Goal: Task Accomplishment & Management: Complete application form

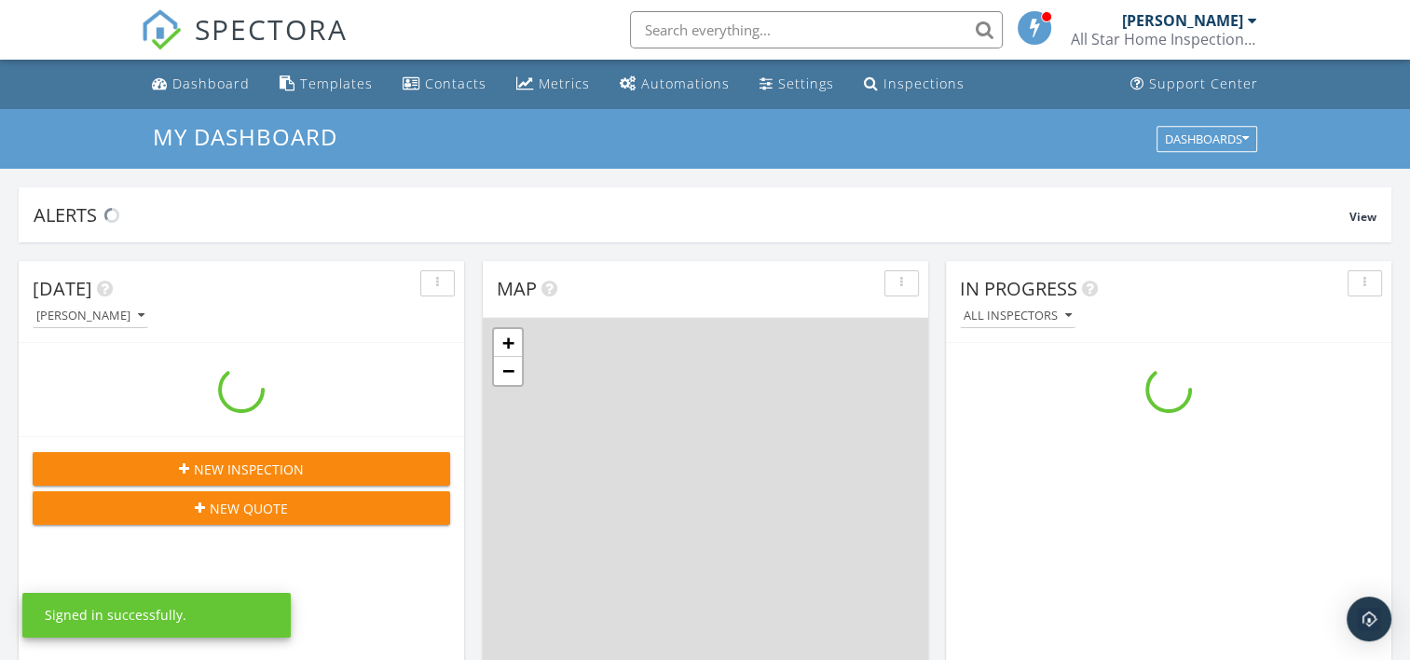
scroll to position [1725, 1439]
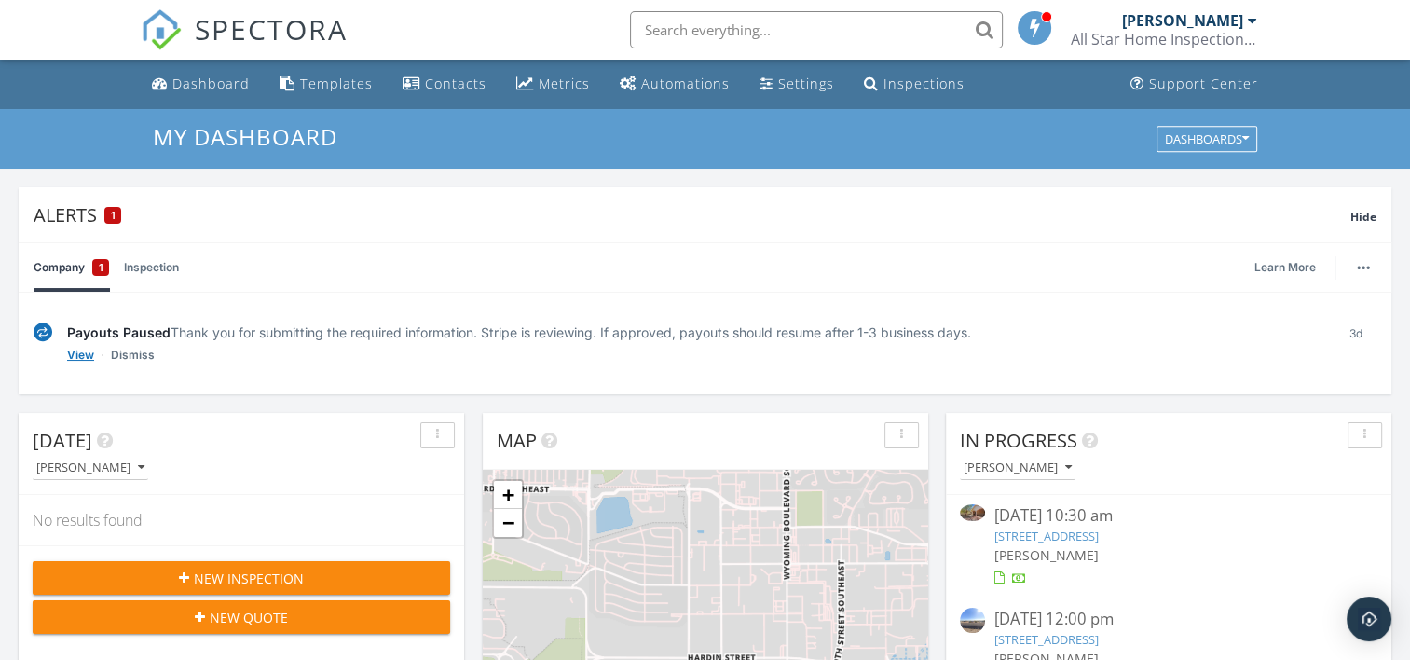
click at [81, 350] on link "View" at bounding box center [80, 355] width 27 height 19
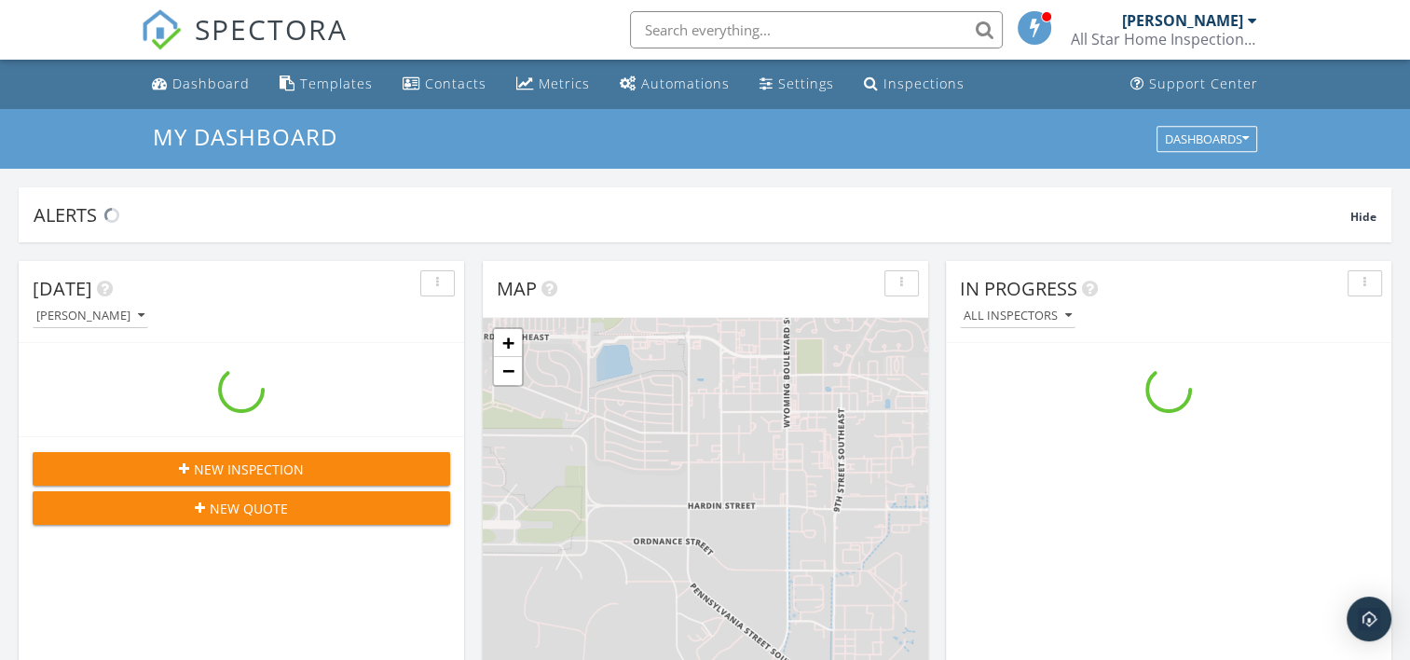
scroll to position [1725, 1439]
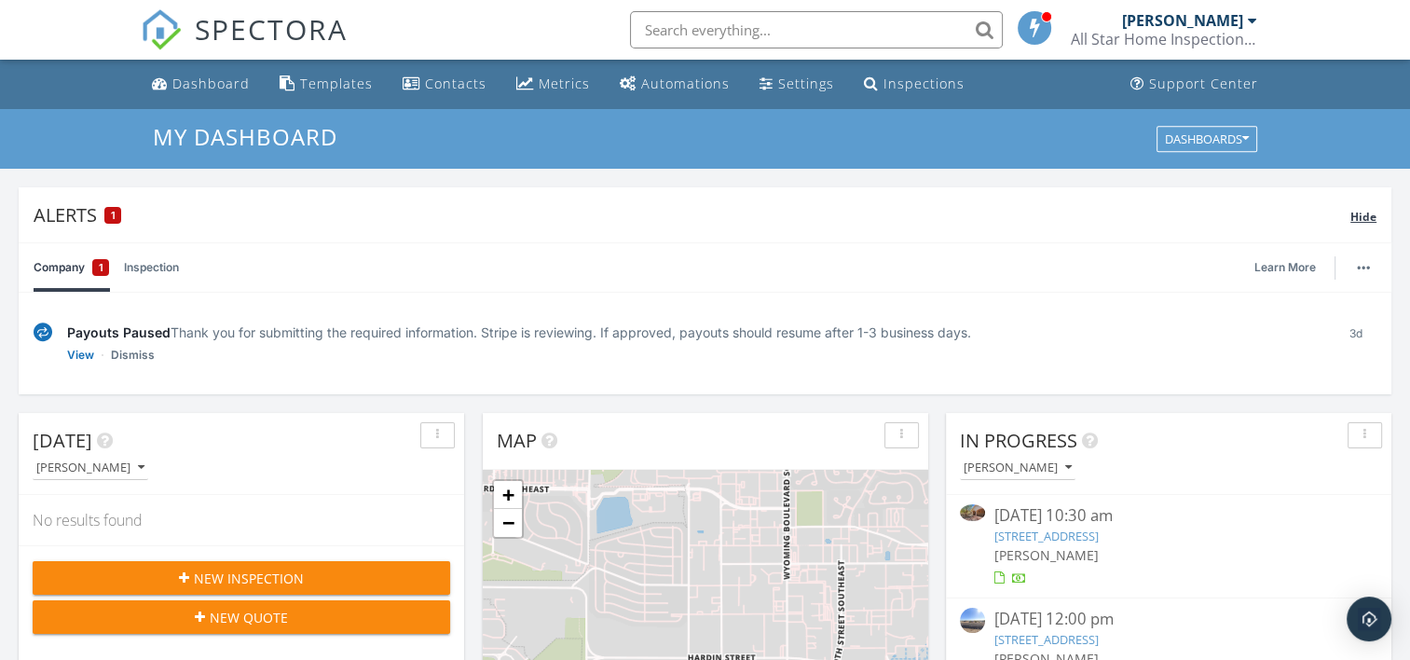
click at [1364, 212] on span "Hide" at bounding box center [1364, 217] width 26 height 16
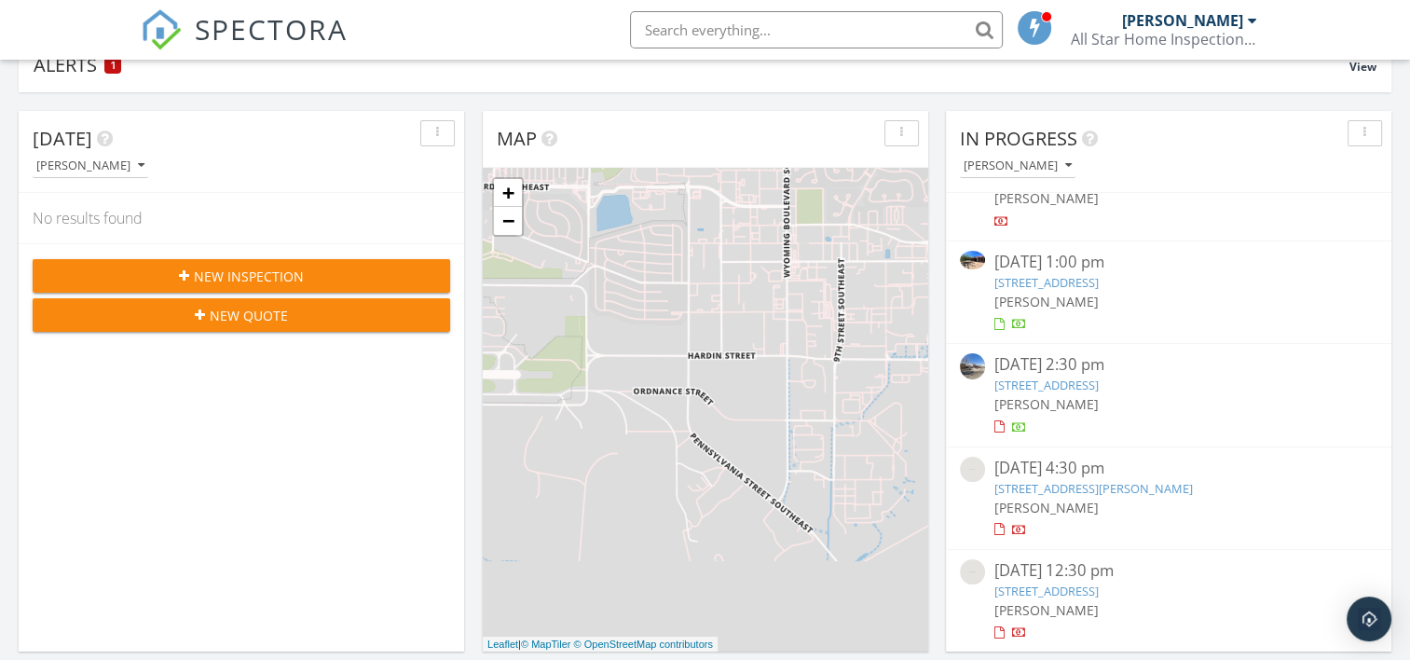
scroll to position [0, 0]
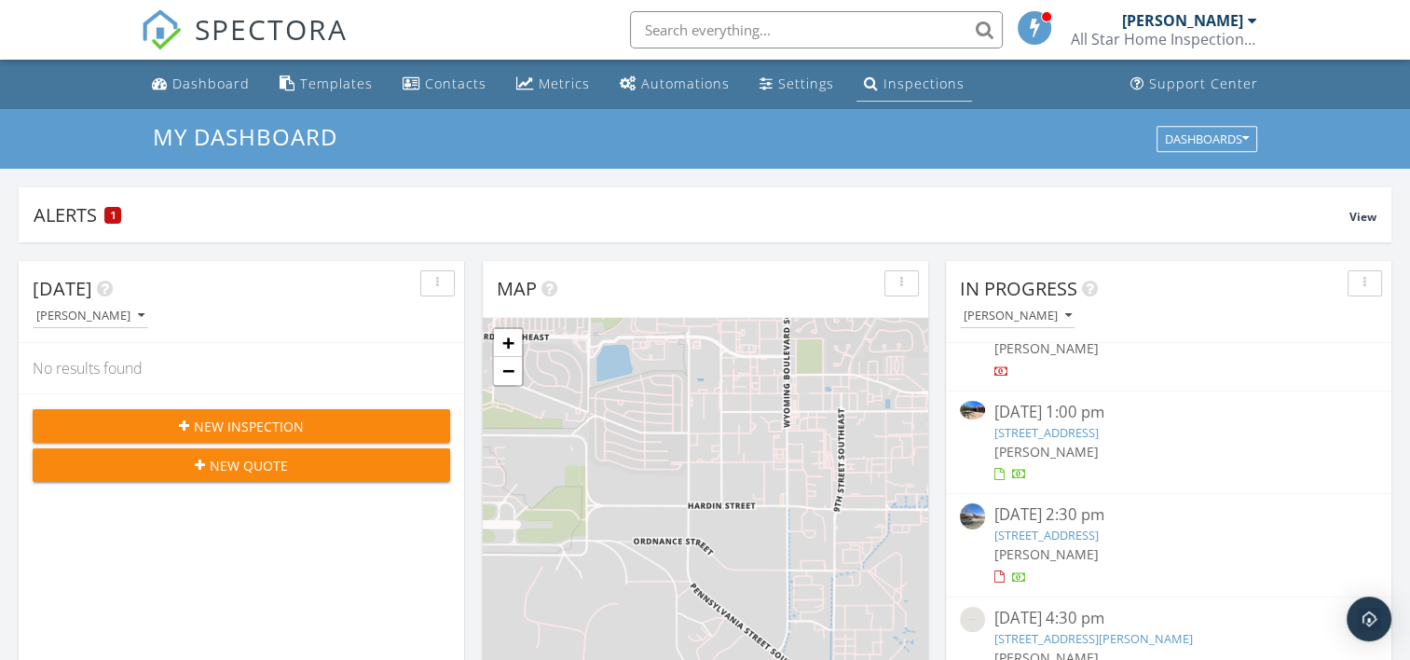
click at [903, 71] on link "Inspections" at bounding box center [915, 84] width 116 height 34
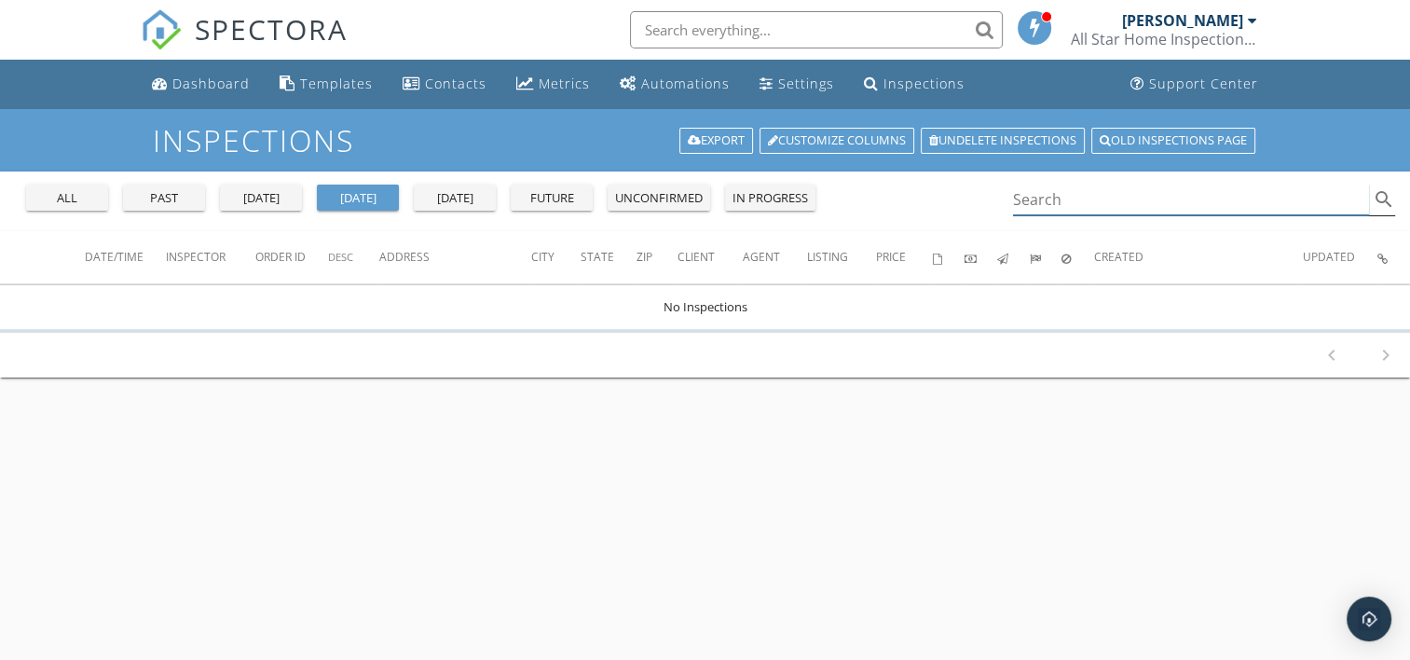
click at [1081, 198] on input "Search" at bounding box center [1191, 200] width 357 height 31
click at [67, 199] on div "all" at bounding box center [67, 198] width 67 height 19
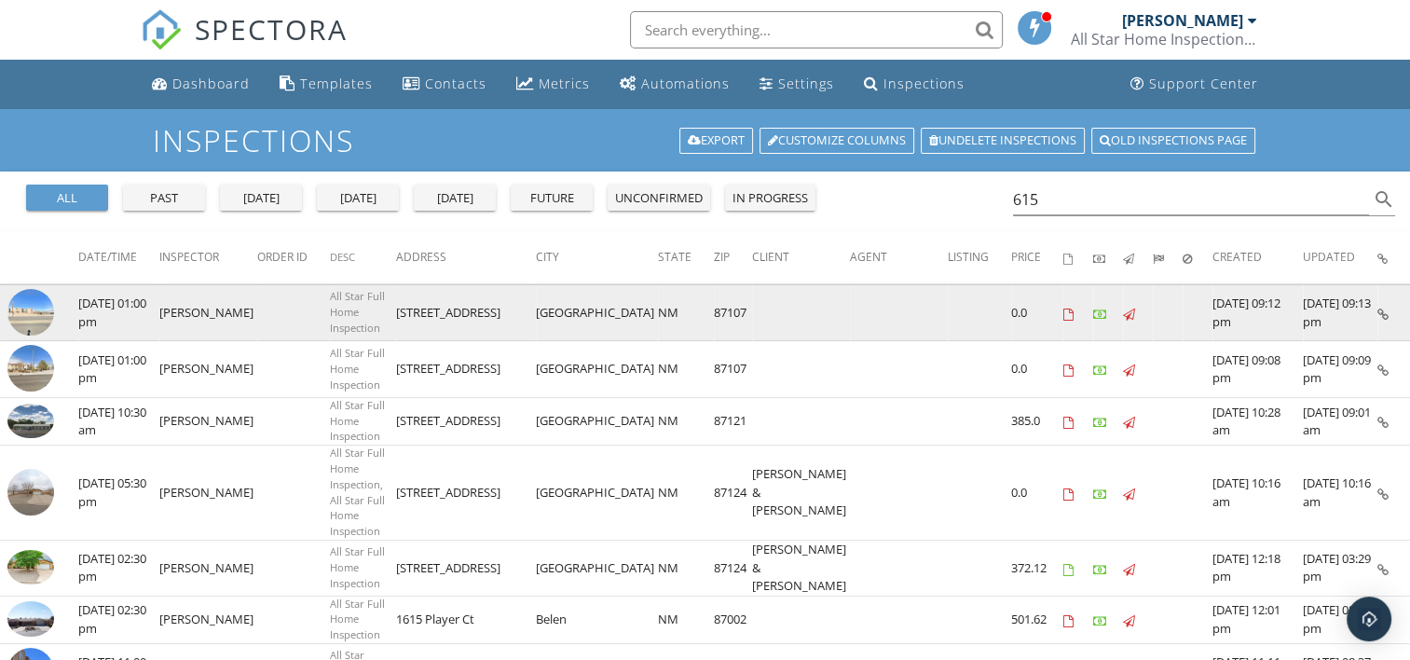
click at [29, 301] on img at bounding box center [30, 312] width 47 height 47
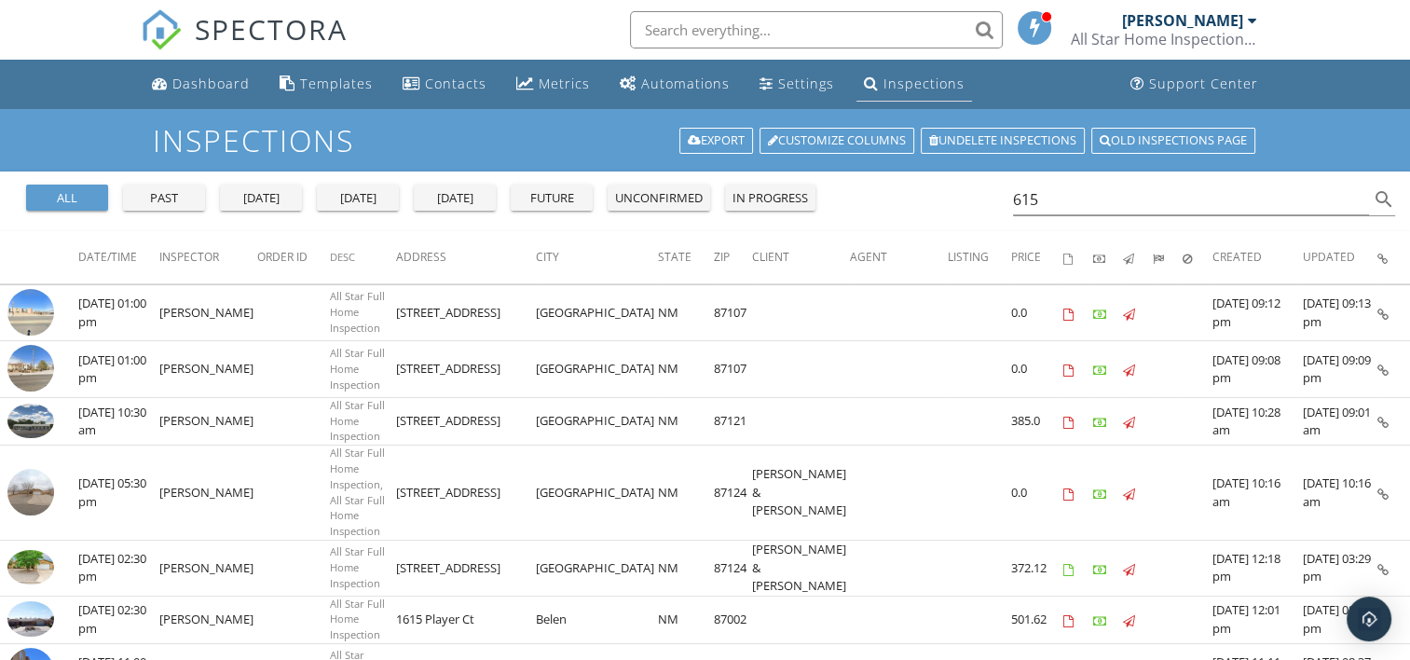
click at [903, 75] on div "Inspections" at bounding box center [924, 84] width 81 height 18
drag, startPoint x: 1096, startPoint y: 202, endPoint x: 976, endPoint y: 203, distance: 120.3
click at [976, 203] on div "all past yesterday today tomorrow future unconfirmed in progress 615 search" at bounding box center [705, 202] width 1410 height 60
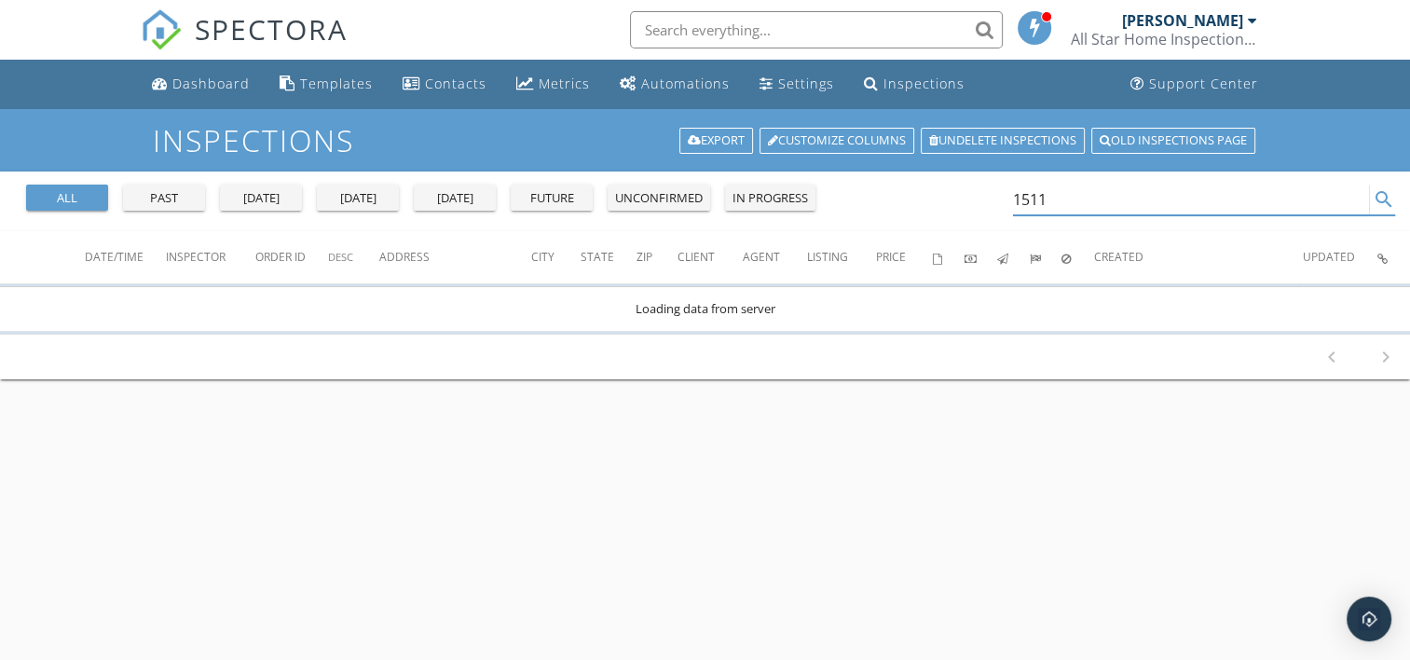
type input "1511"
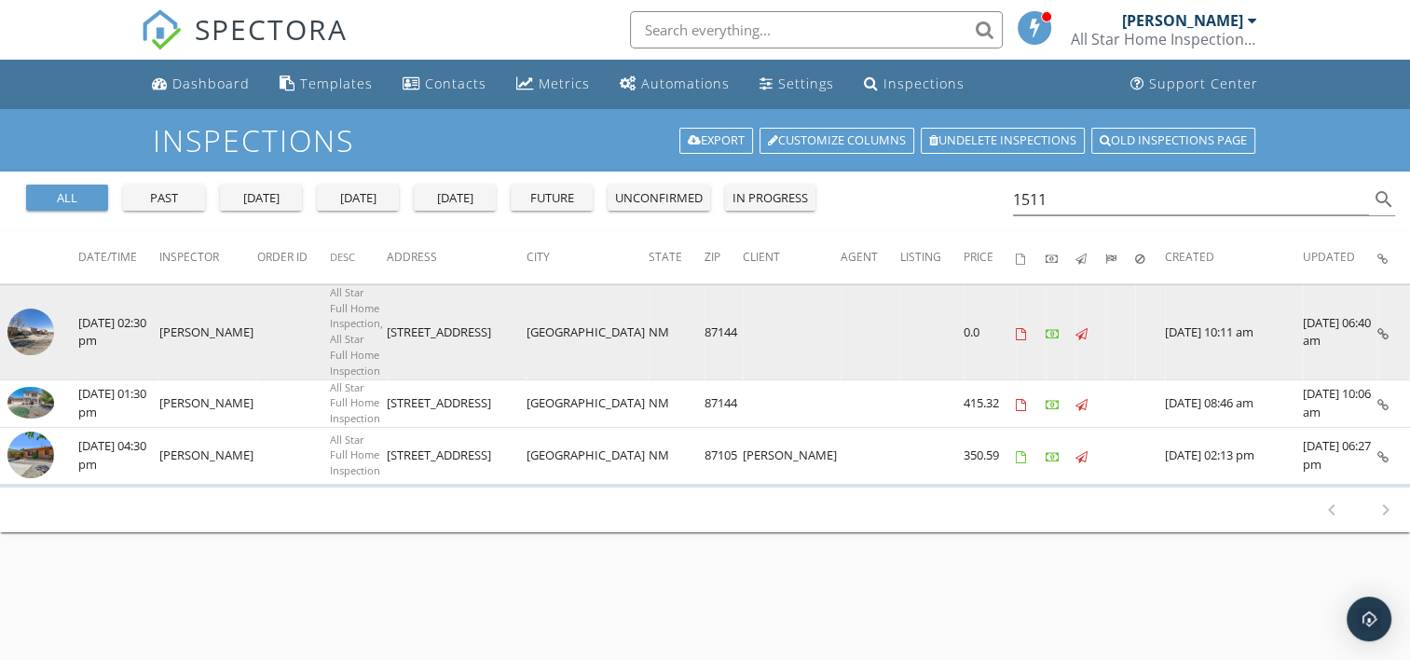
click at [31, 319] on img at bounding box center [30, 332] width 47 height 47
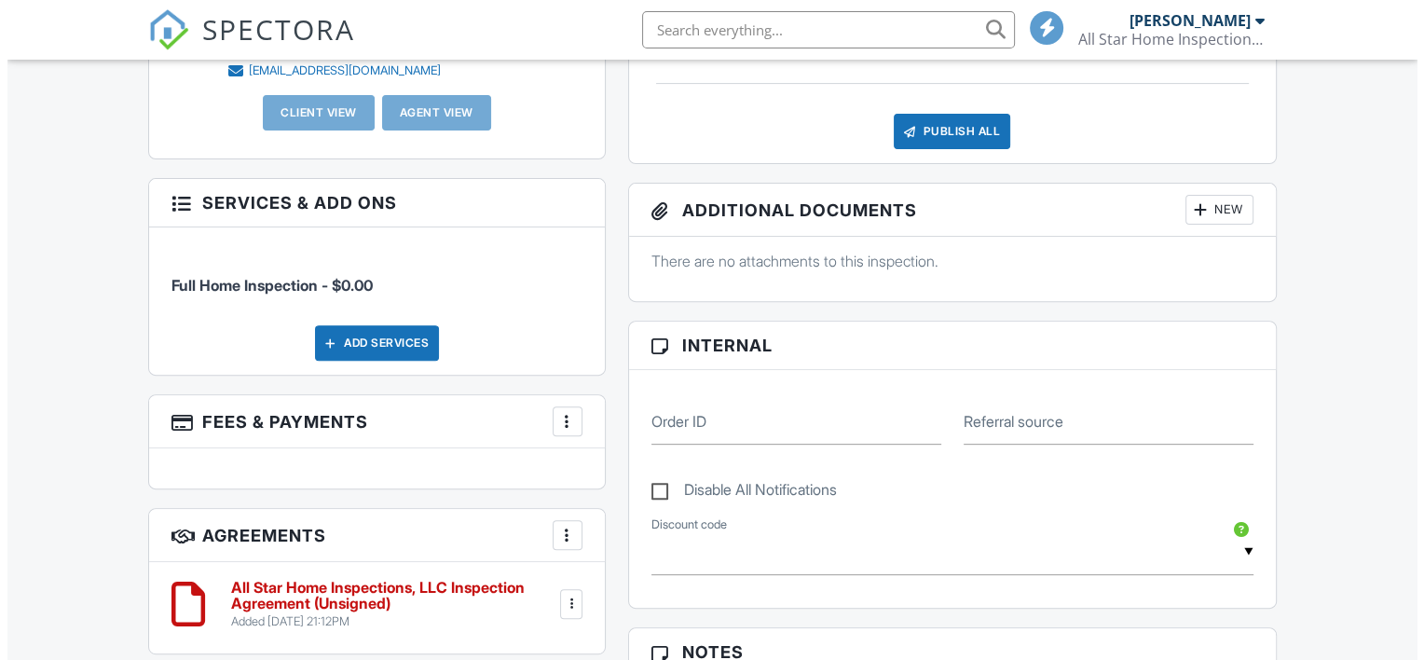
scroll to position [870, 0]
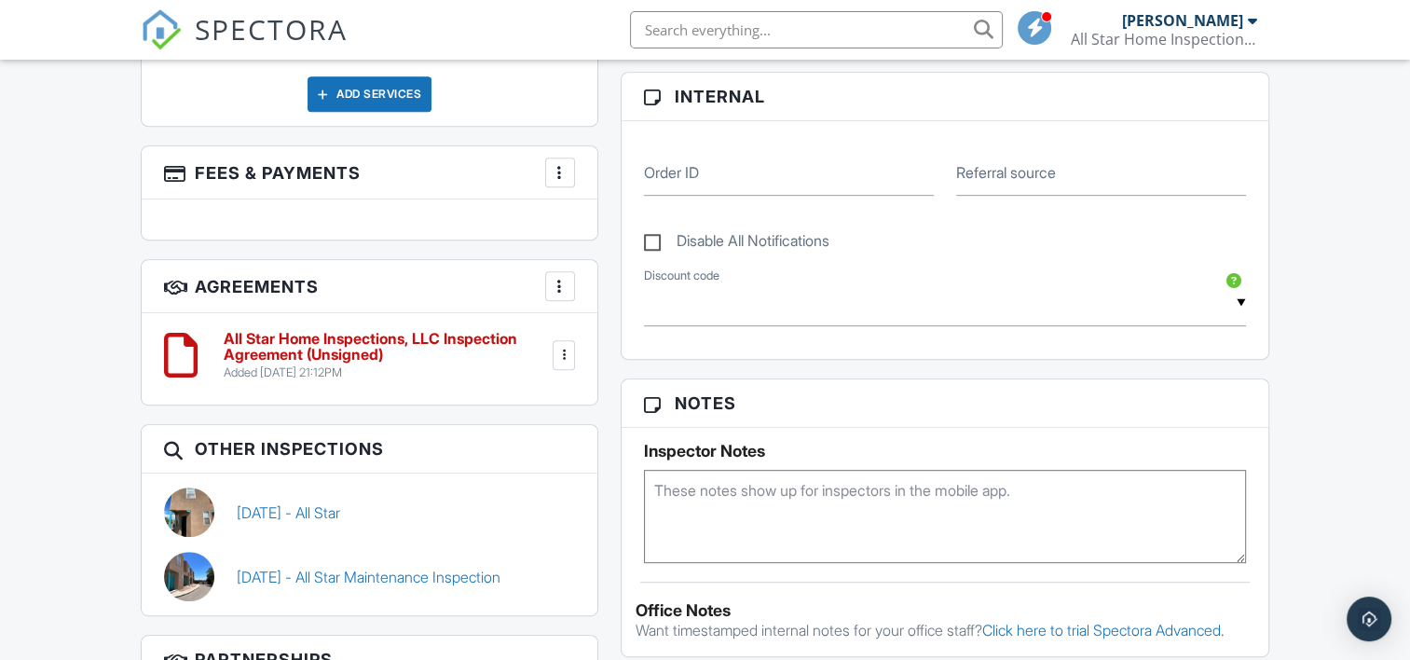
click at [557, 169] on div at bounding box center [560, 172] width 19 height 19
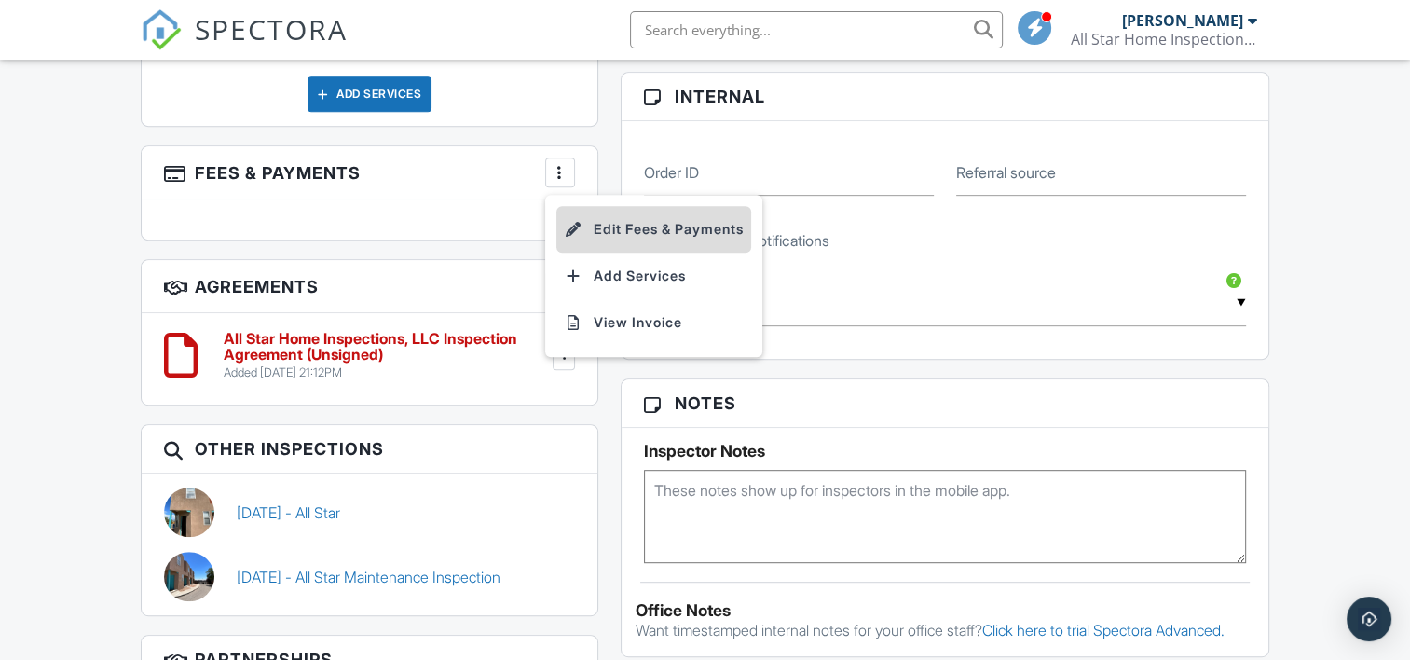
click at [660, 227] on li "Edit Fees & Payments" at bounding box center [654, 229] width 195 height 47
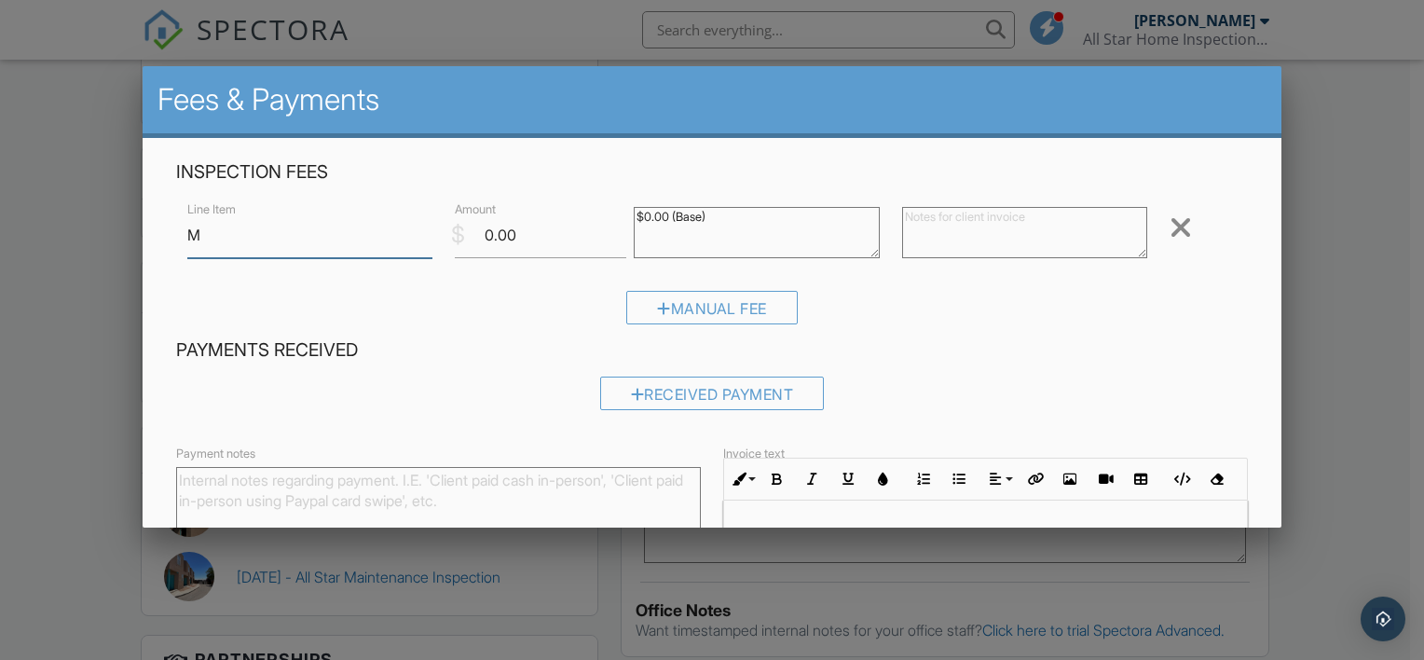
type input "Maintenance Inspection"
drag, startPoint x: 541, startPoint y: 238, endPoint x: 471, endPoint y: 235, distance: 70.0
click at [471, 235] on input "0.00" at bounding box center [541, 236] width 172 height 46
type input "85"
drag, startPoint x: 750, startPoint y: 223, endPoint x: 561, endPoint y: 208, distance: 189.8
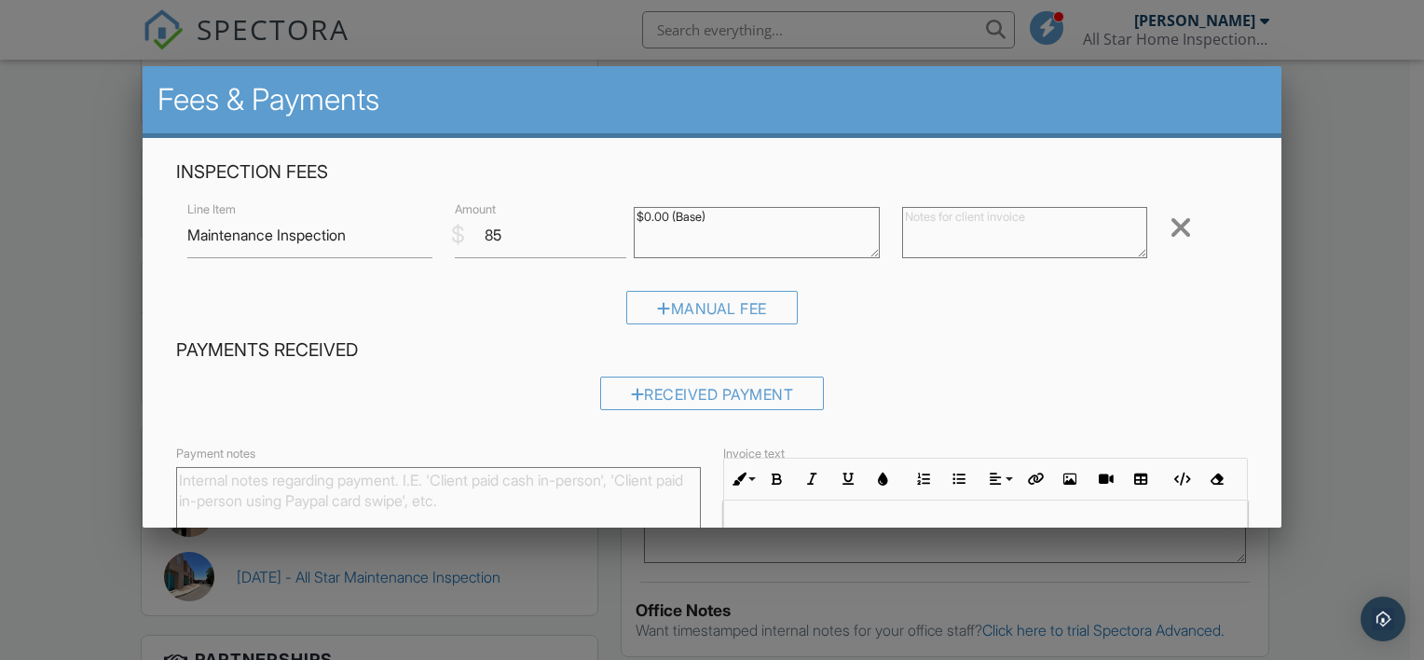
click at [561, 207] on div "Line Item Maintenance Inspection $ Amount 85 $0.00 (Base) Remove" at bounding box center [712, 235] width 1072 height 75
click at [528, 237] on input "85" at bounding box center [541, 236] width 172 height 46
drag, startPoint x: 555, startPoint y: 235, endPoint x: 428, endPoint y: 244, distance: 127.1
click at [428, 242] on div "Line Item Maintenance Inspection $ Amount 85.21 $0.00 (Base) Remove" at bounding box center [712, 235] width 1072 height 75
type input "85"
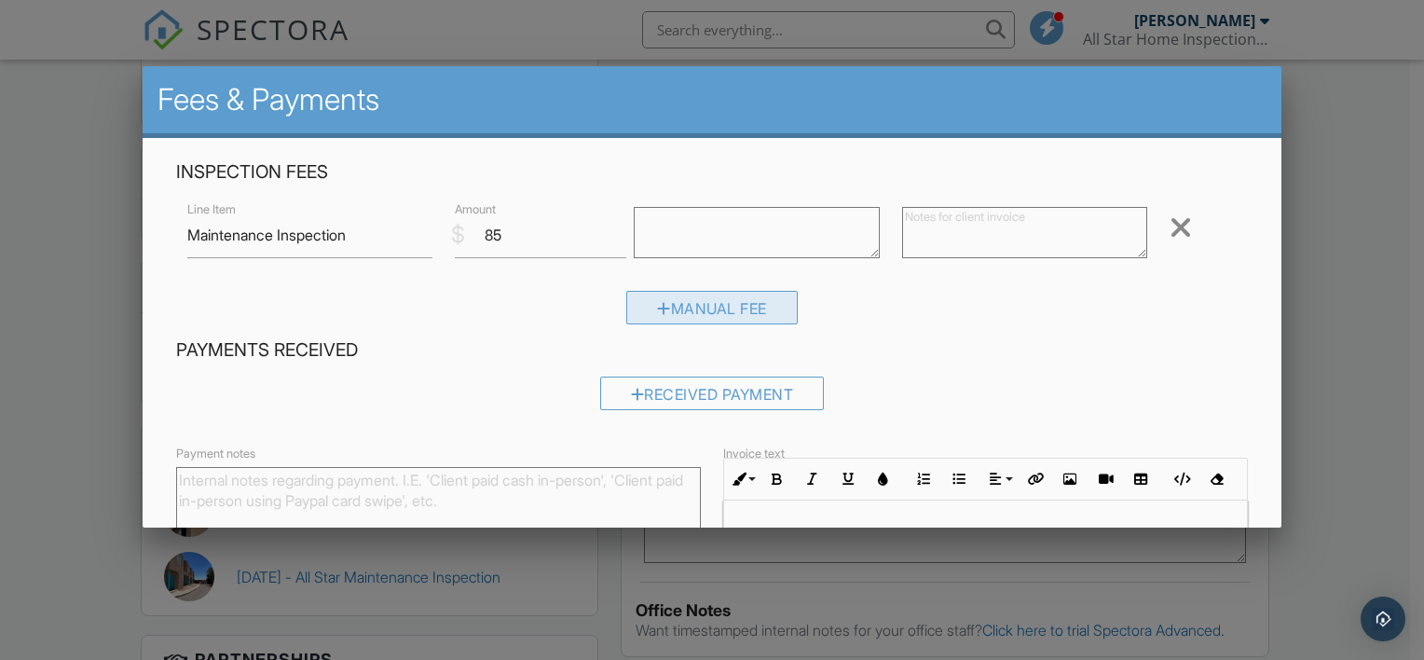
click at [685, 309] on div "Manual Fee" at bounding box center [712, 308] width 172 height 34
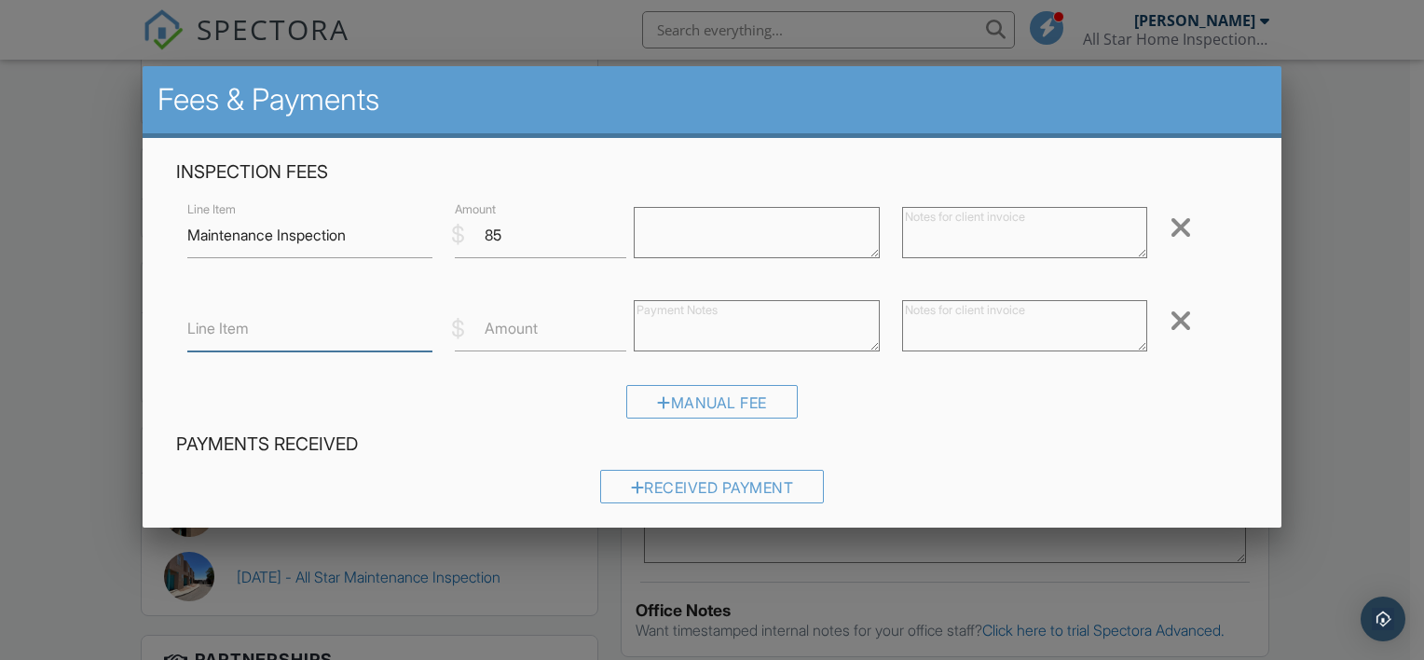
click at [324, 332] on input "Line Item" at bounding box center [310, 329] width 246 height 46
type input "Gravel Repair"
click at [505, 327] on label "Amount" at bounding box center [511, 328] width 53 height 21
click at [505, 327] on input "Amount" at bounding box center [541, 329] width 172 height 46
type input "75"
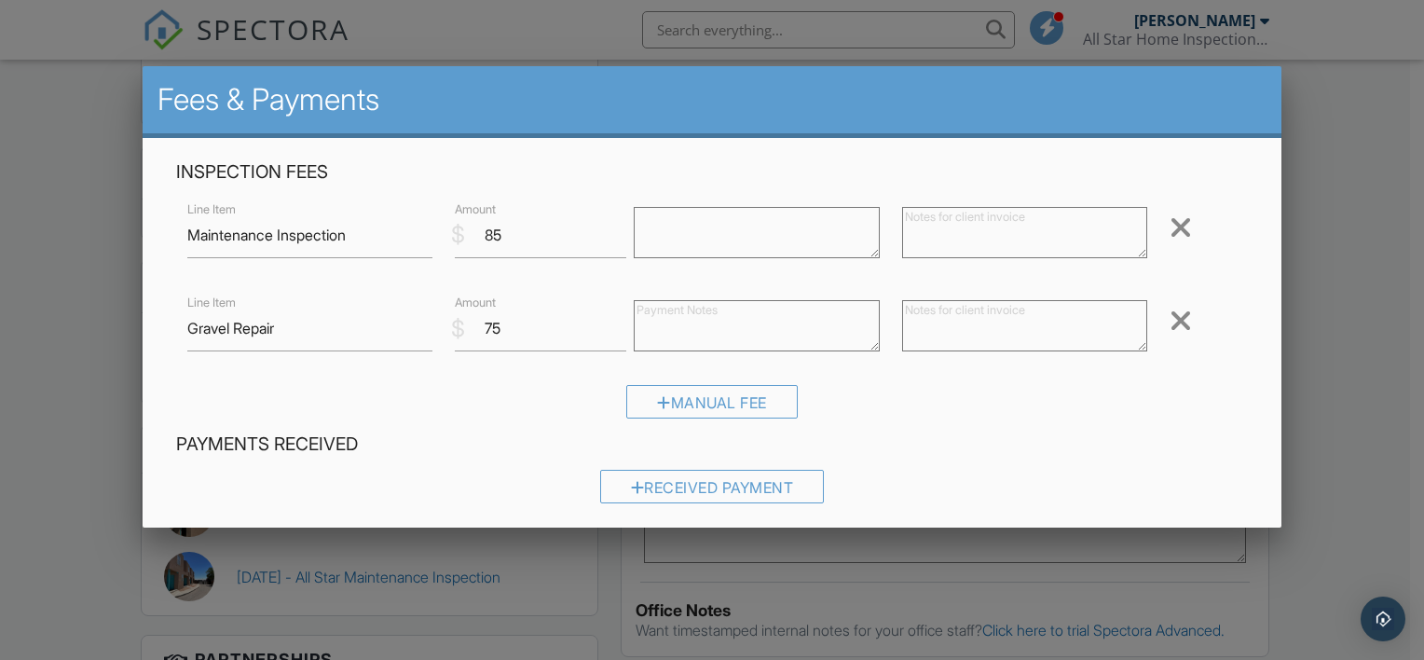
click at [984, 332] on textarea at bounding box center [1025, 325] width 246 height 51
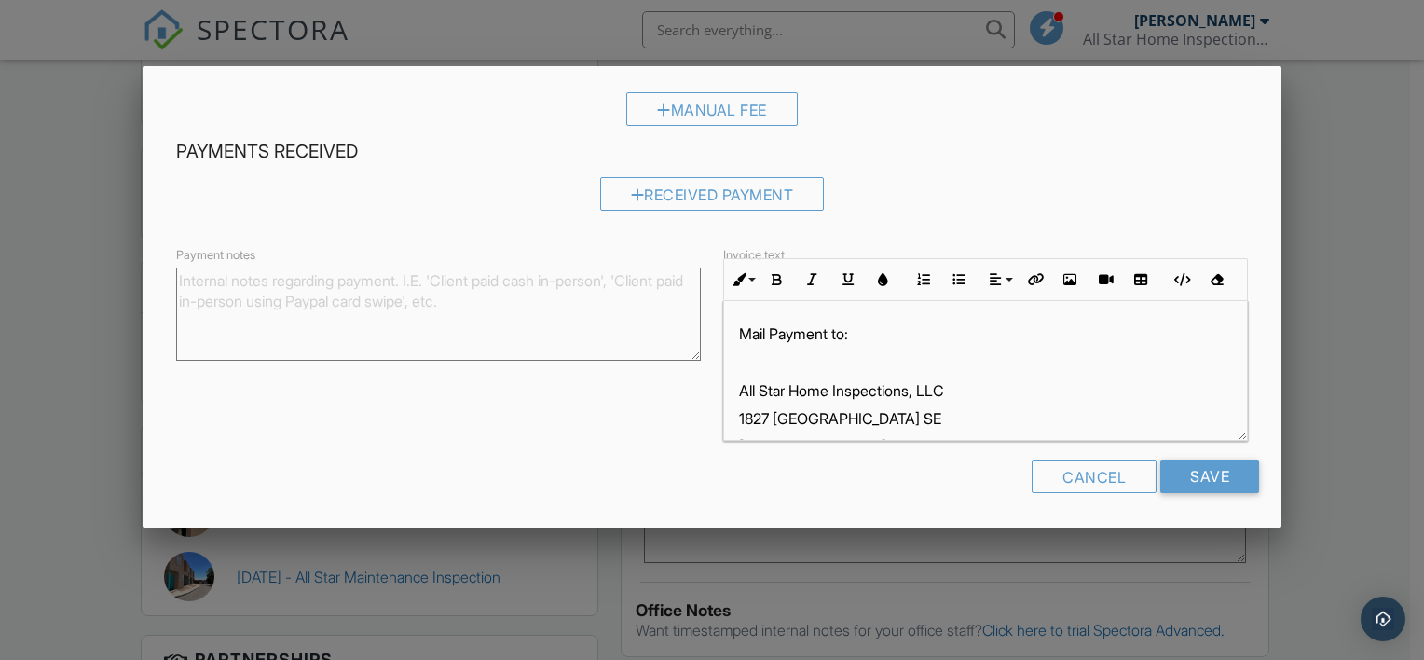
scroll to position [294, 0]
click at [1201, 469] on input "Save" at bounding box center [1210, 476] width 99 height 34
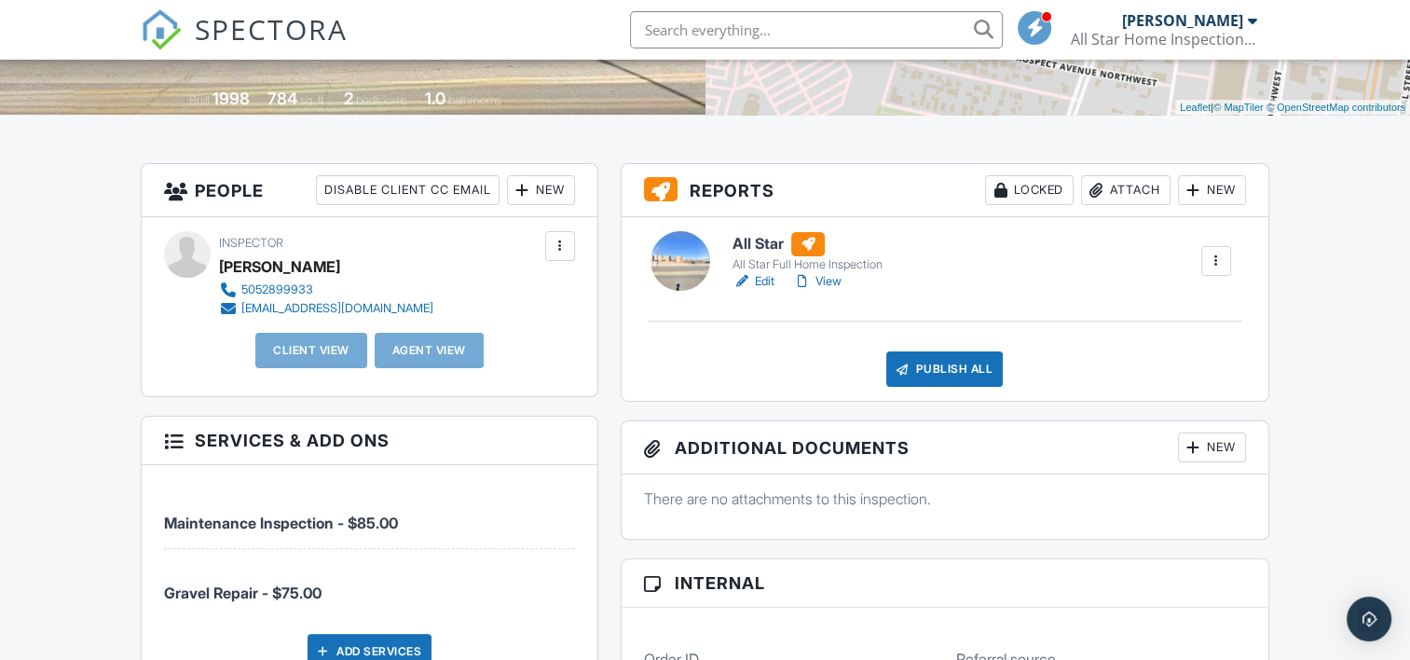
scroll to position [373, 0]
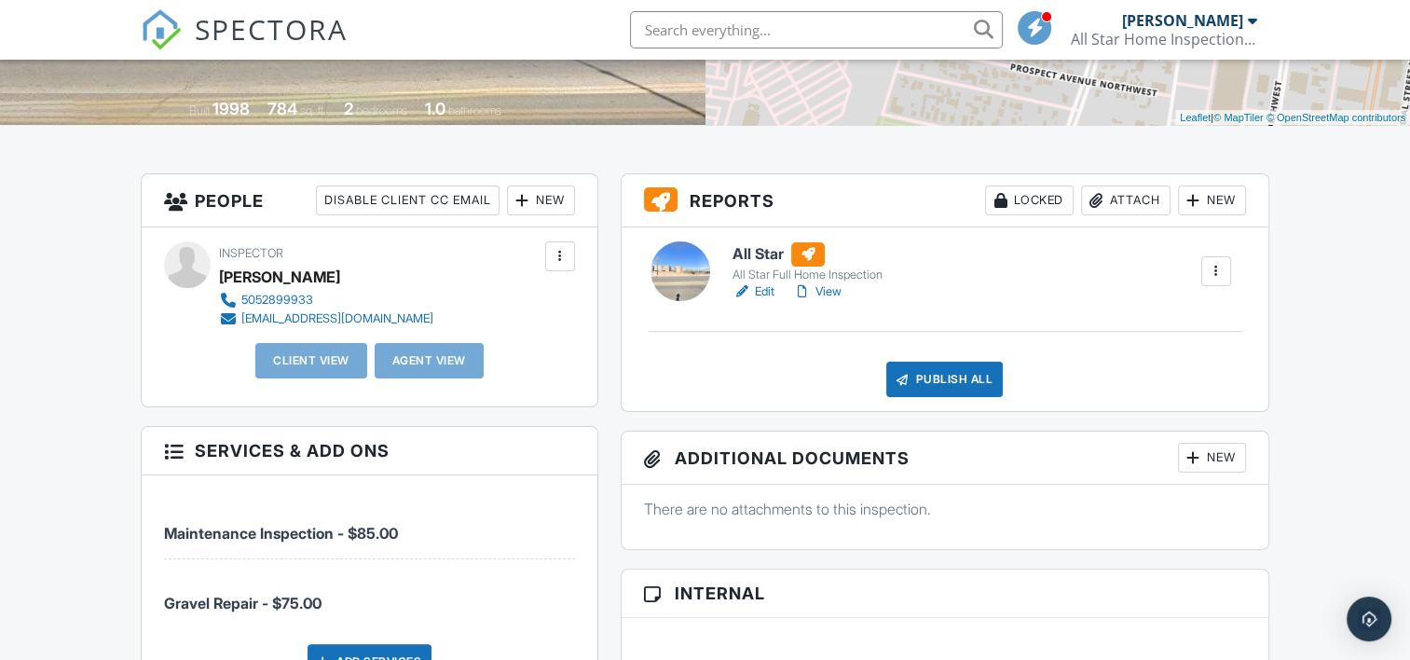
click at [763, 287] on link "Edit" at bounding box center [754, 291] width 42 height 19
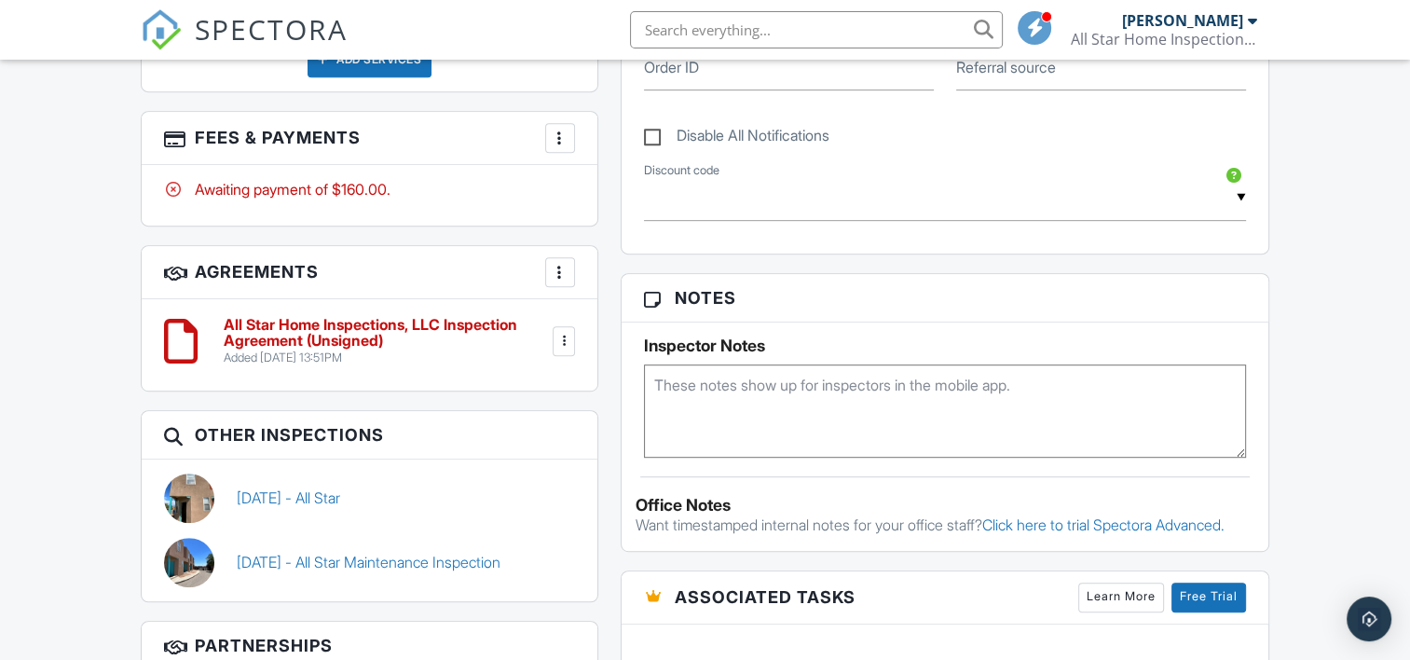
scroll to position [994, 0]
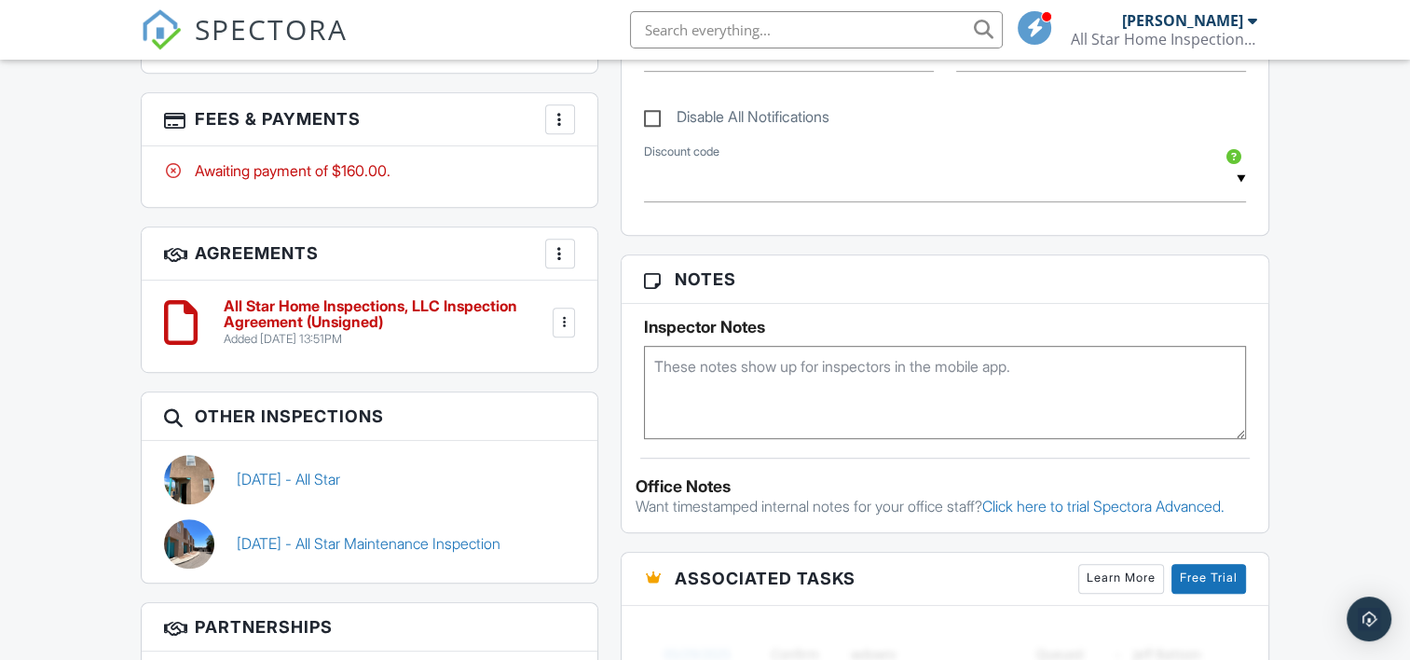
click at [556, 115] on div at bounding box center [560, 119] width 19 height 19
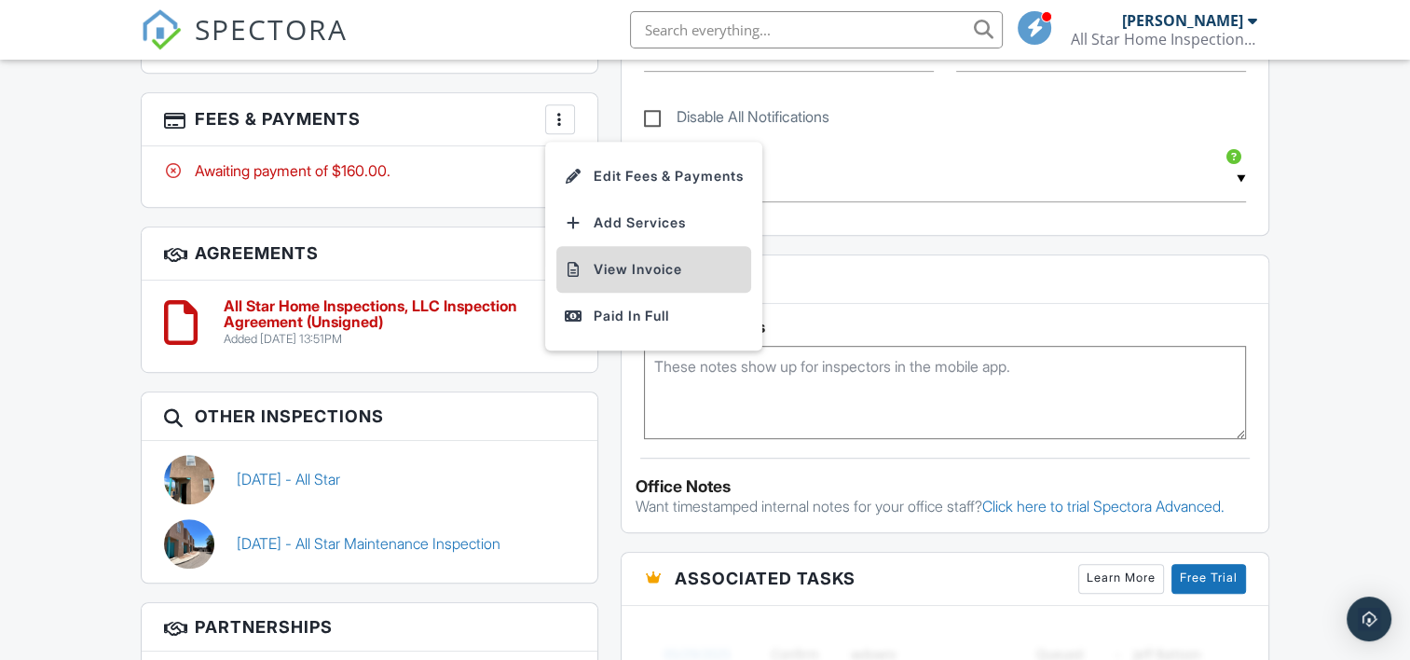
click at [644, 265] on li "View Invoice" at bounding box center [654, 269] width 195 height 47
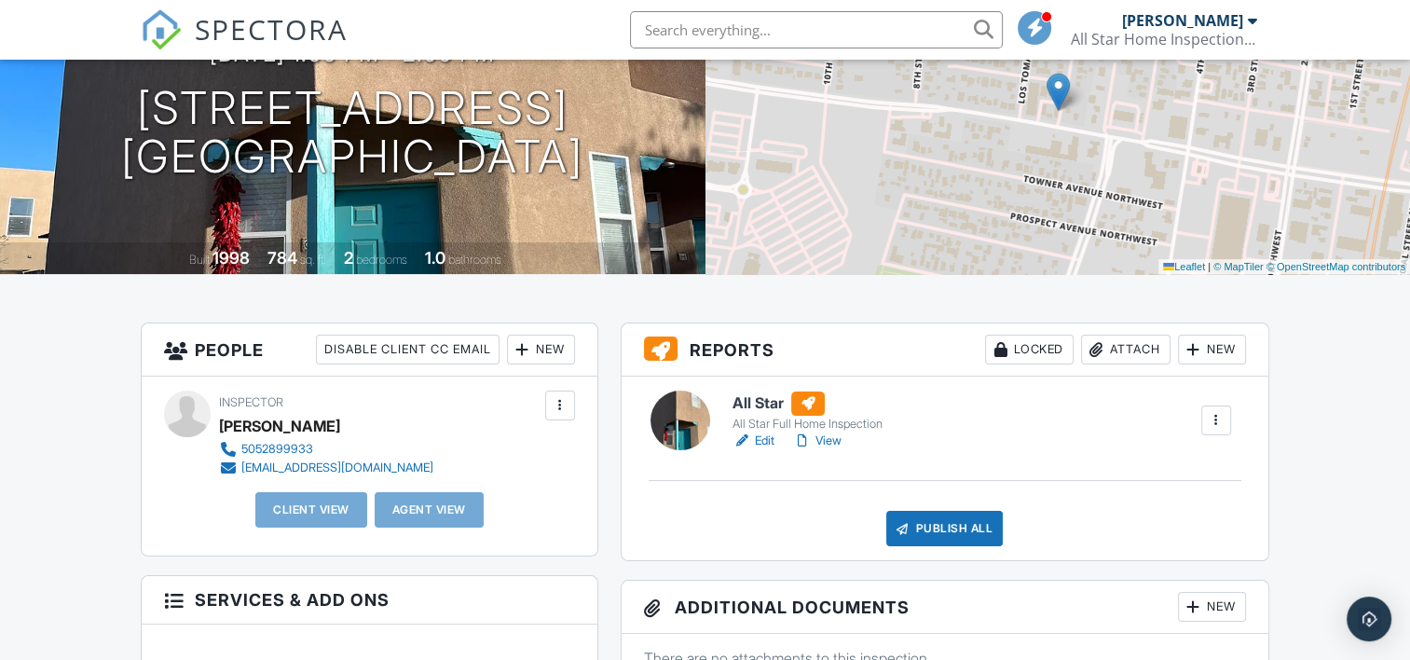
scroll to position [248, 0]
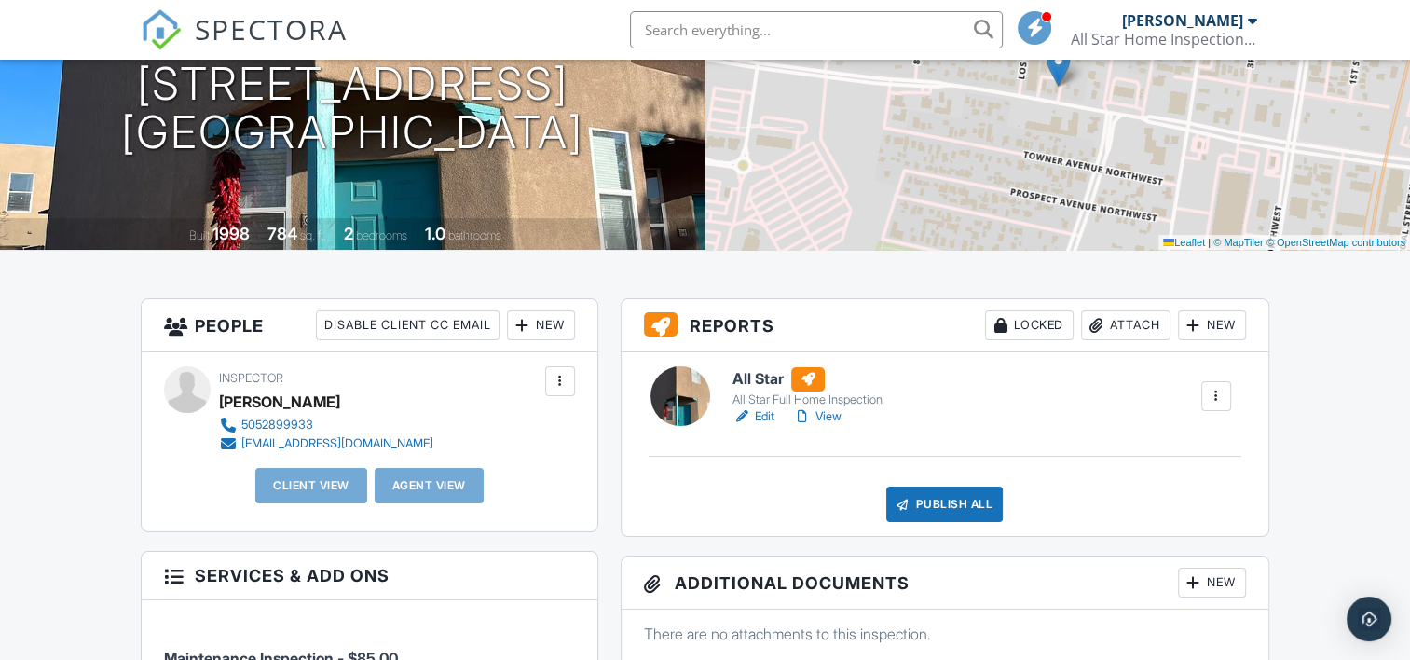
click at [764, 416] on link "Edit" at bounding box center [754, 416] width 42 height 19
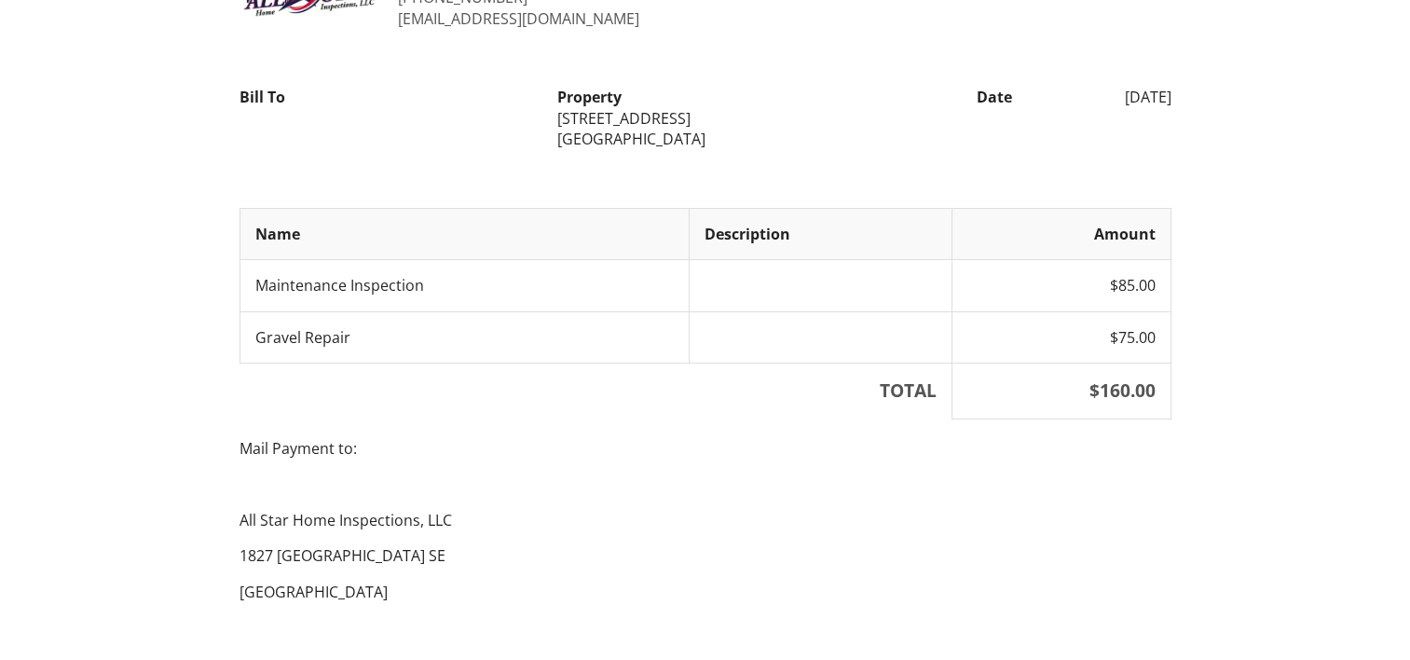
scroll to position [179, 0]
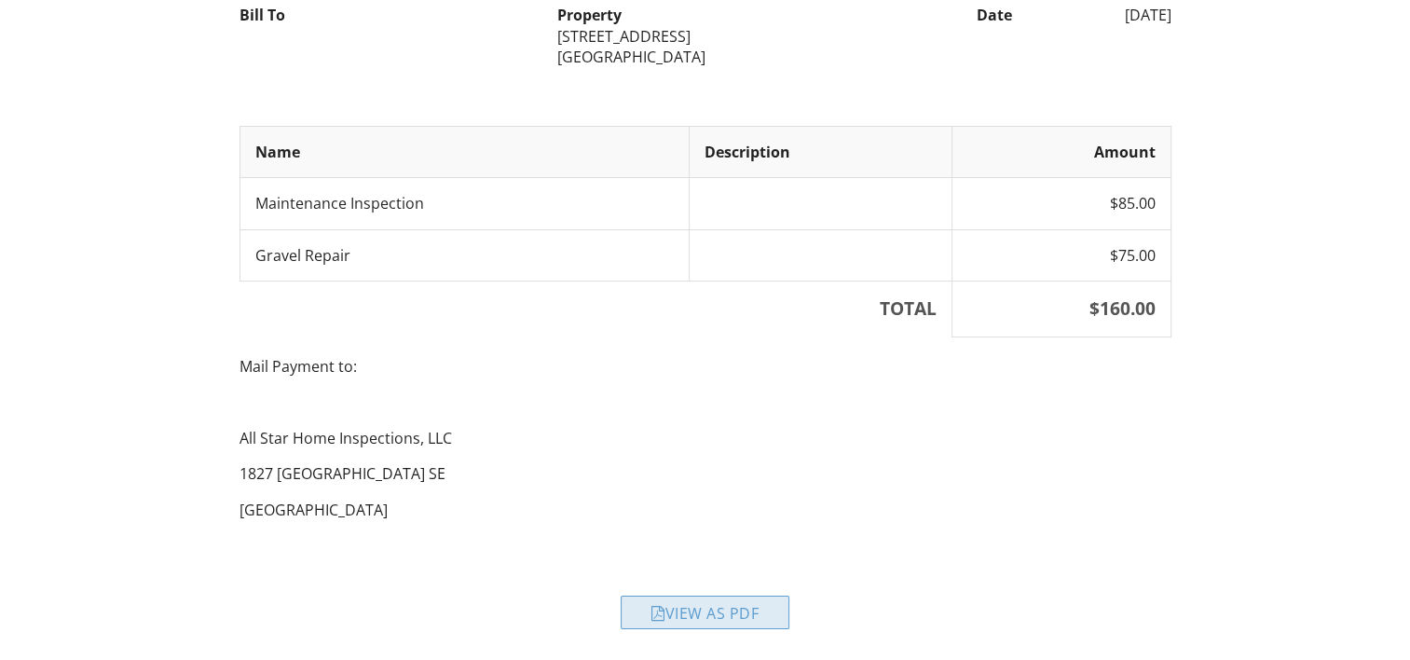
click at [711, 605] on div "View as PDF" at bounding box center [705, 613] width 169 height 34
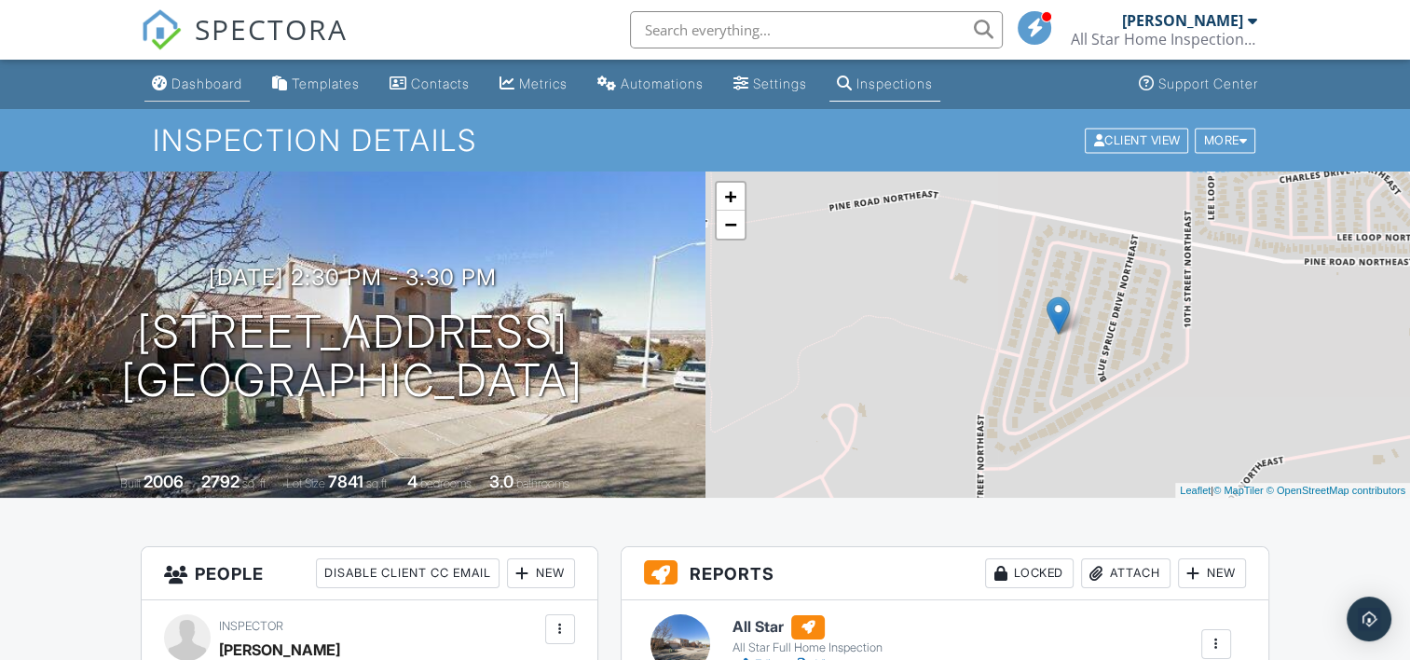
click at [202, 88] on div "Dashboard" at bounding box center [207, 84] width 71 height 16
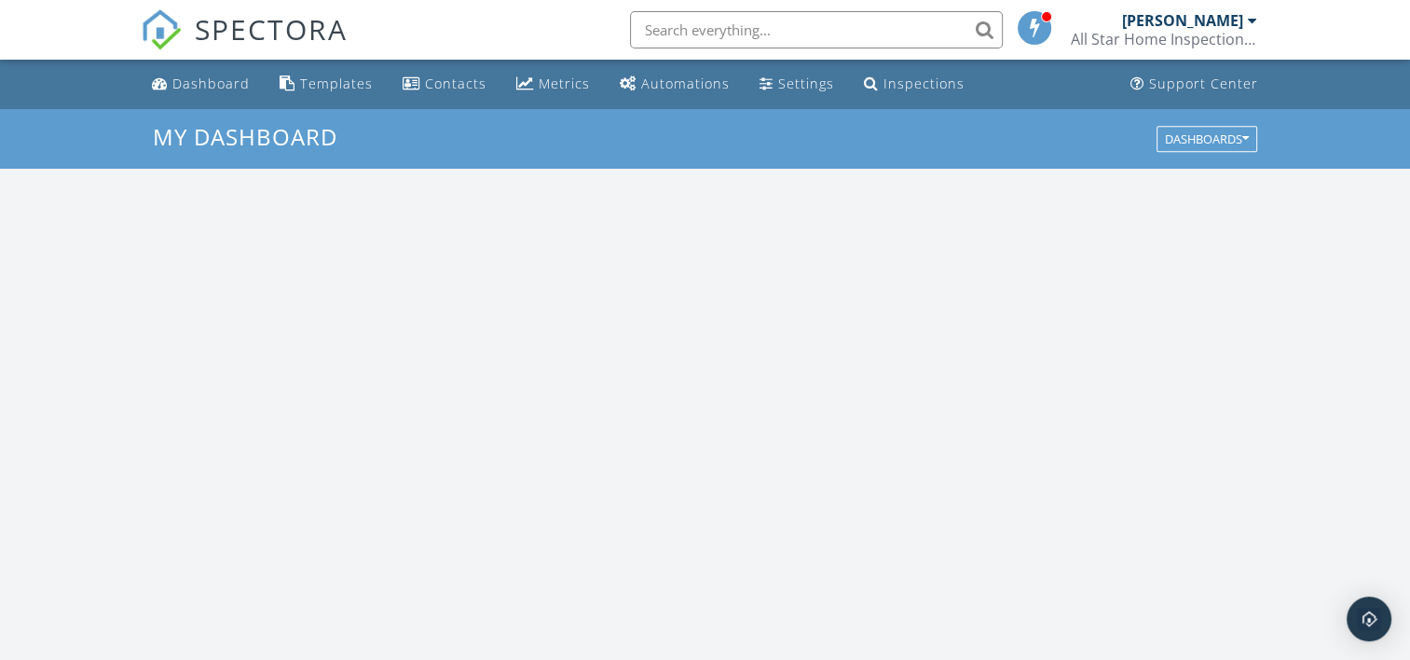
scroll to position [1725, 1439]
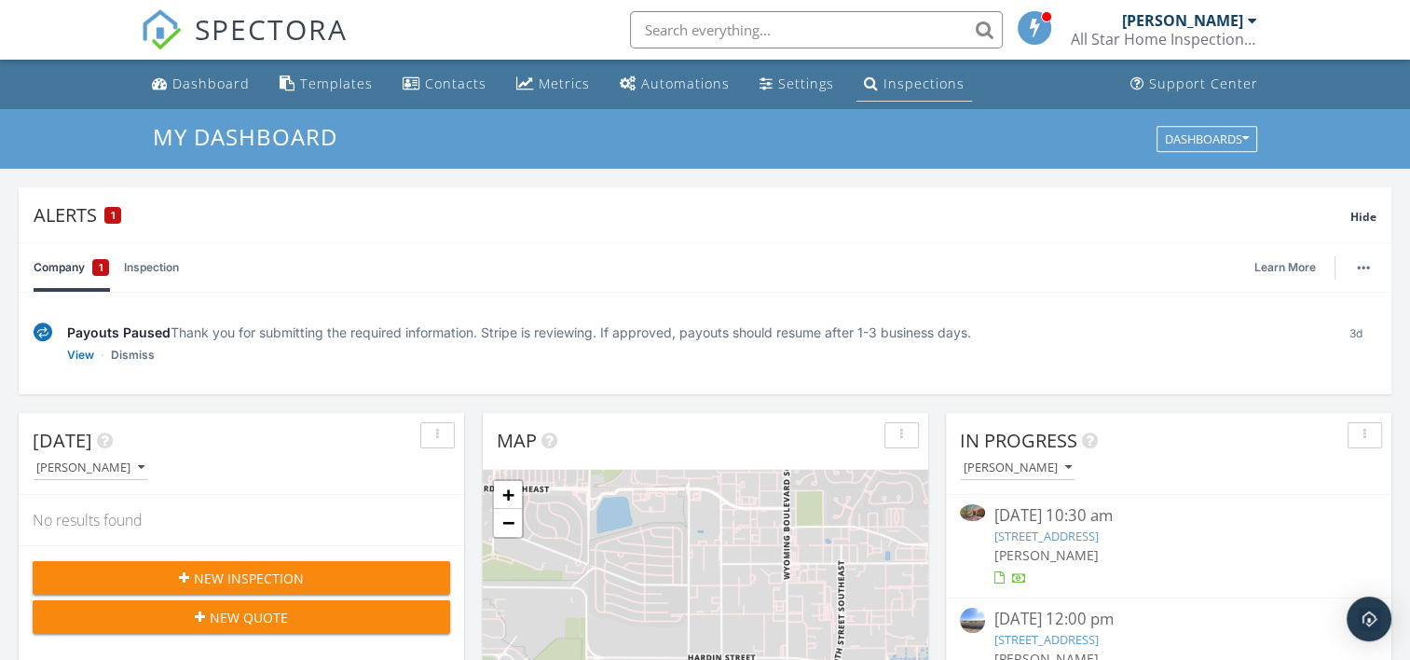
click at [913, 88] on div "Inspections" at bounding box center [924, 84] width 81 height 18
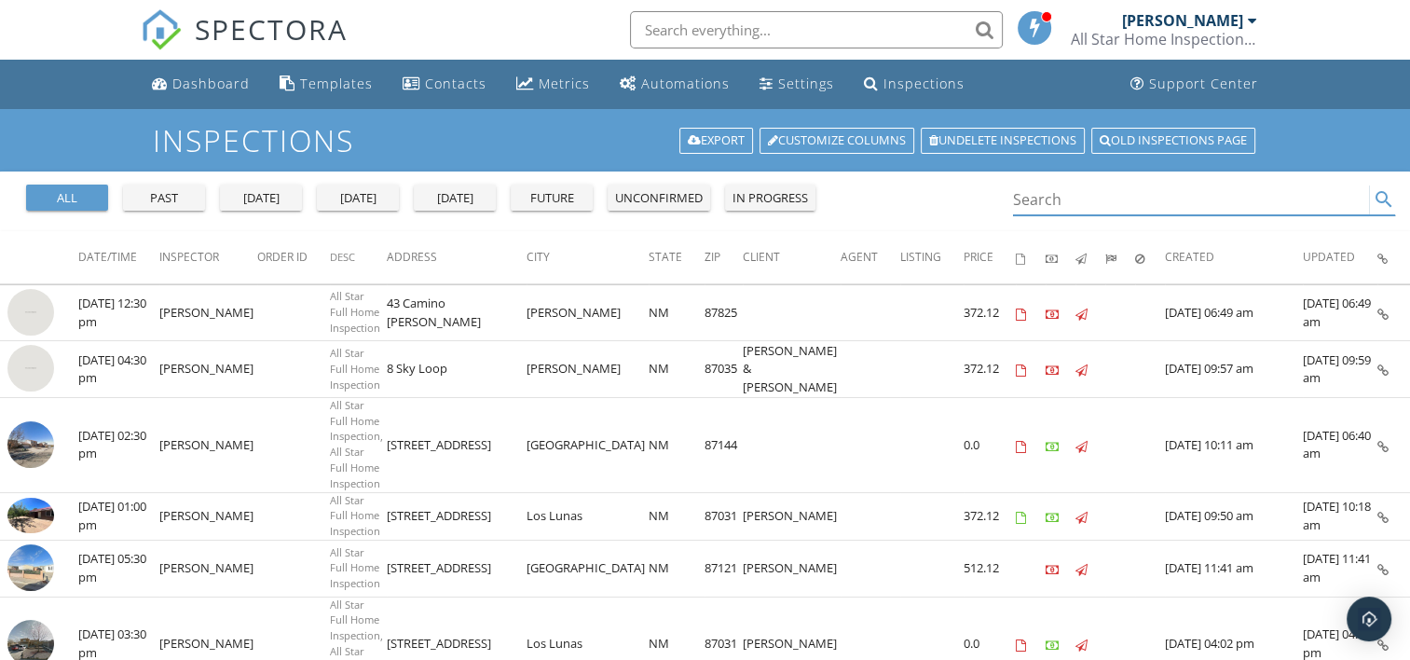
click at [1109, 194] on input "Search" at bounding box center [1191, 200] width 357 height 31
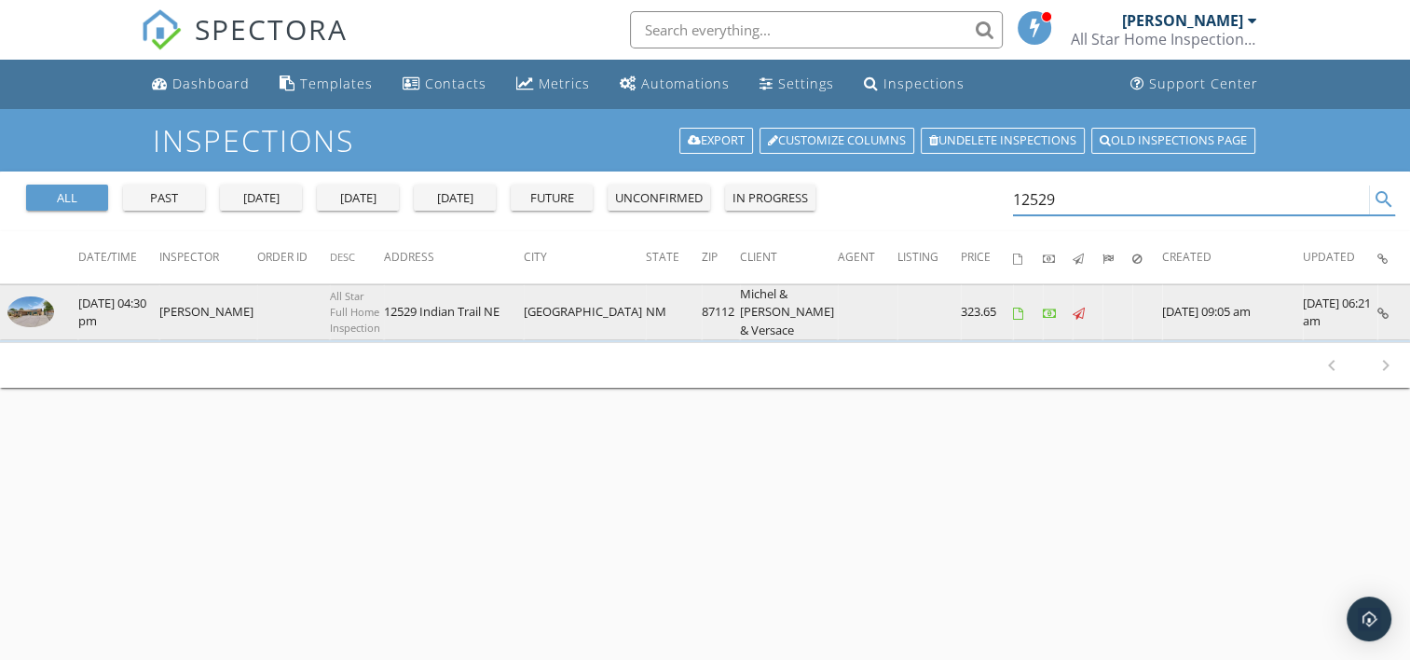
type input "12529"
click at [33, 298] on img at bounding box center [30, 311] width 47 height 31
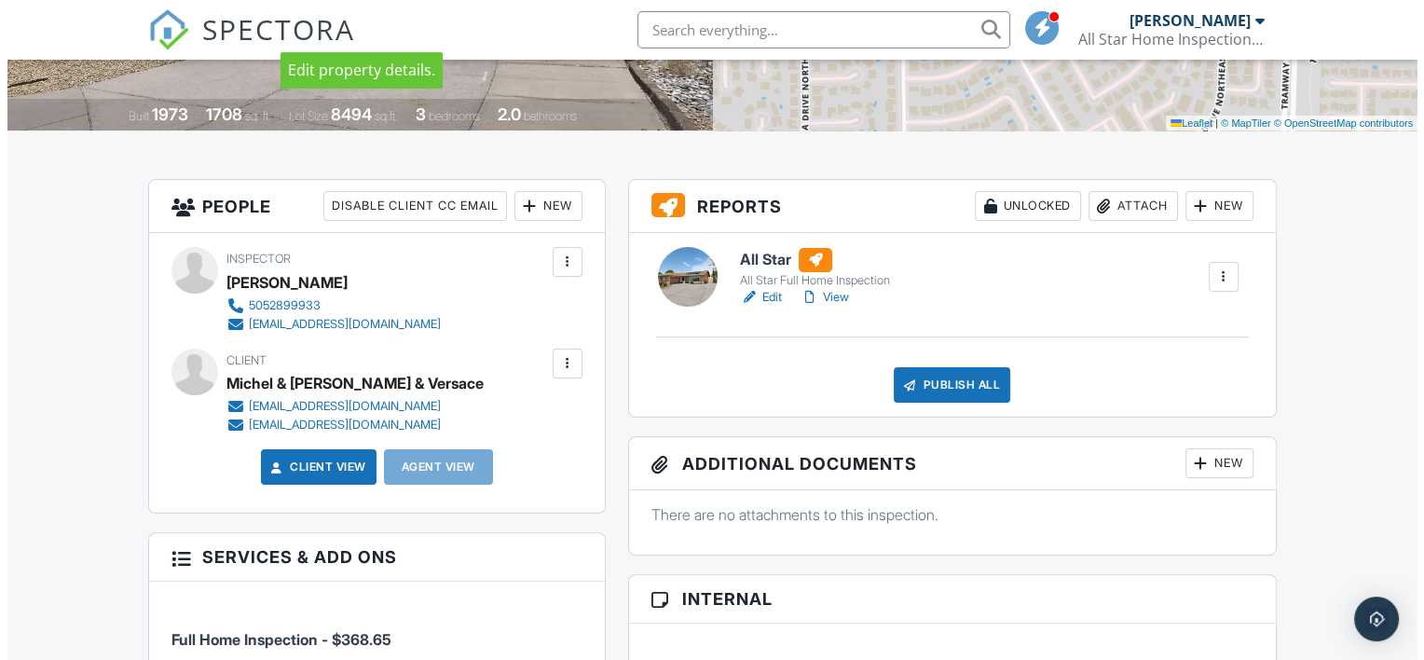
scroll to position [373, 0]
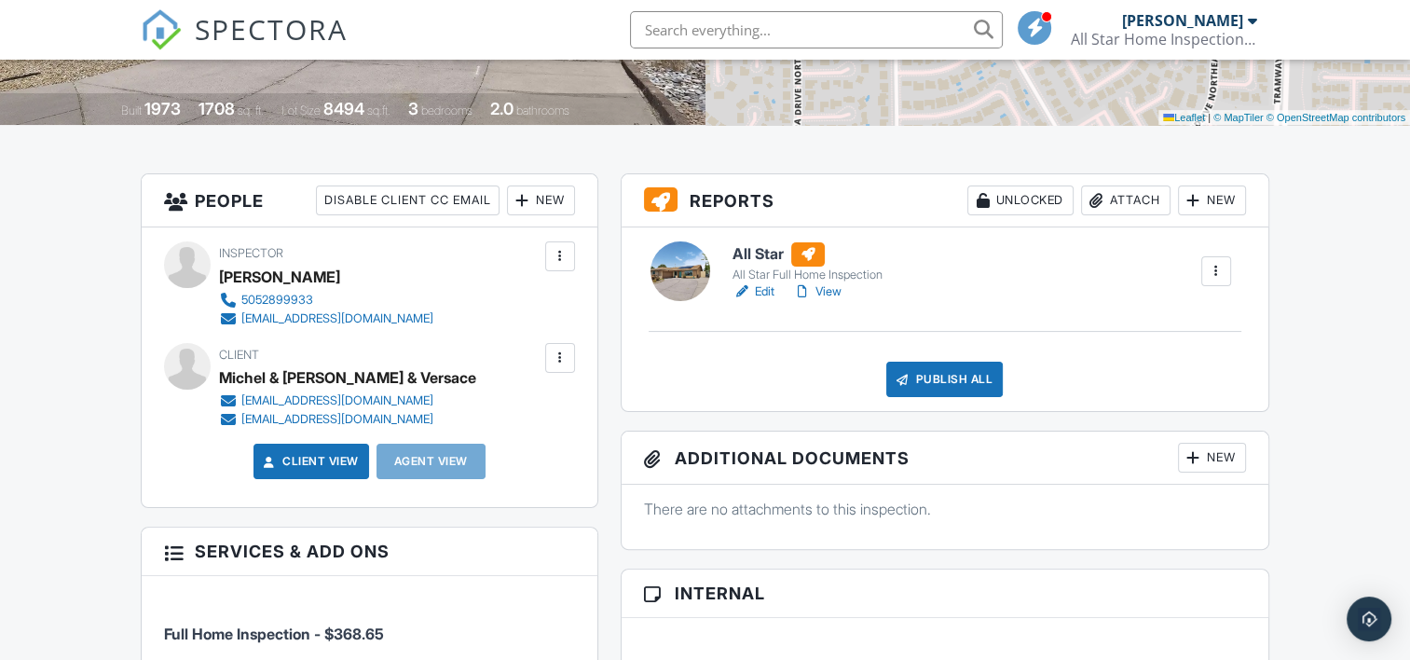
click at [1216, 267] on div at bounding box center [1216, 271] width 19 height 19
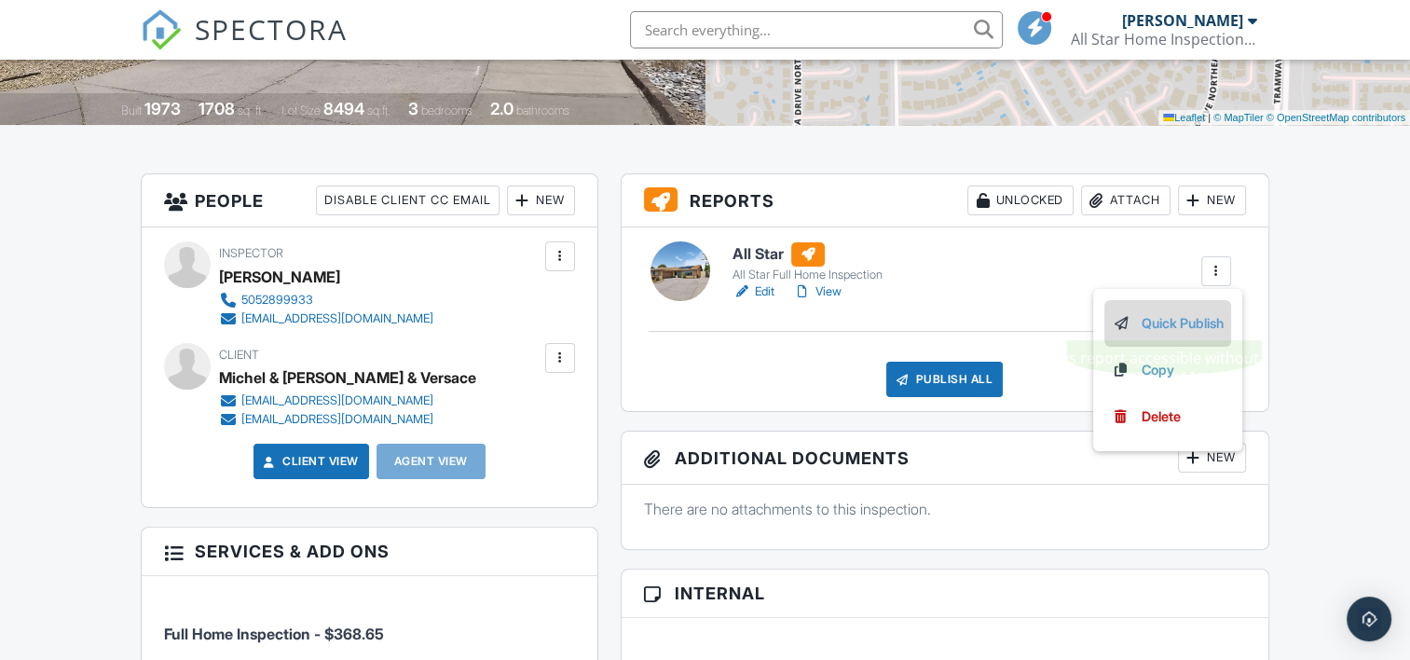
click at [1160, 321] on link "Quick Publish" at bounding box center [1168, 323] width 112 height 21
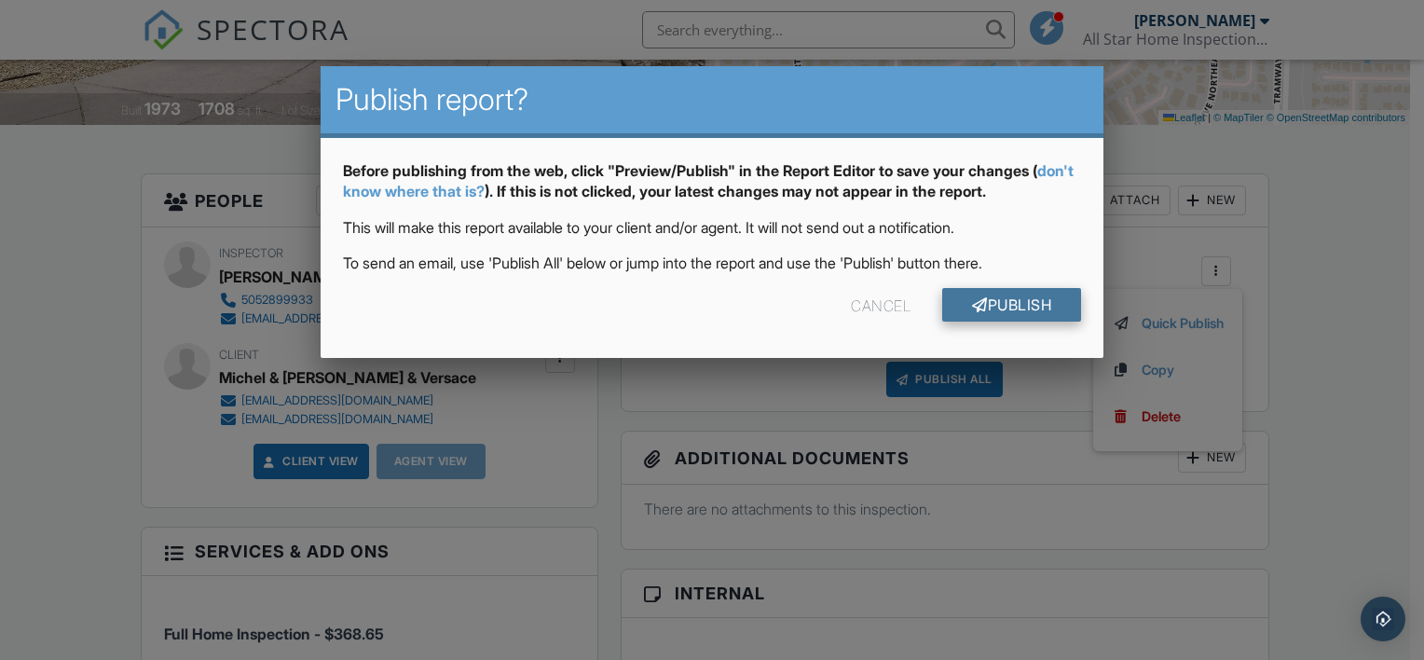
click at [1013, 302] on link "Publish" at bounding box center [1011, 305] width 139 height 34
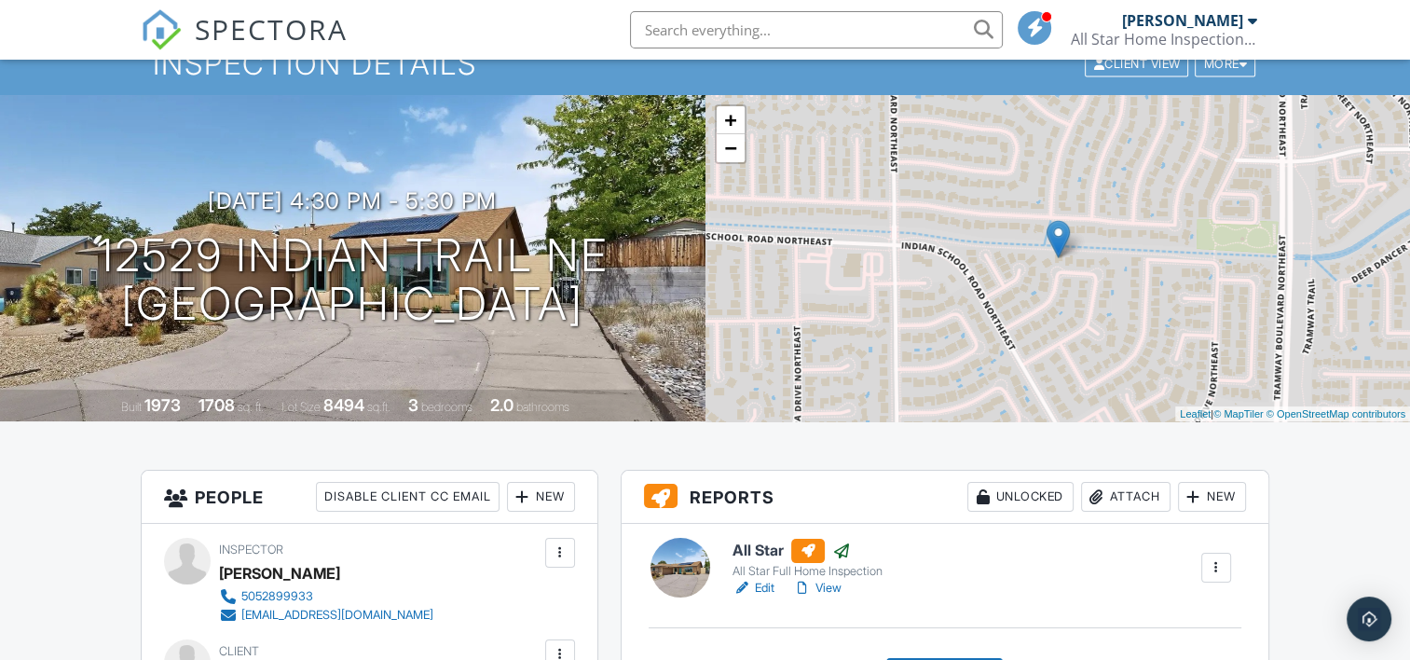
scroll to position [124, 0]
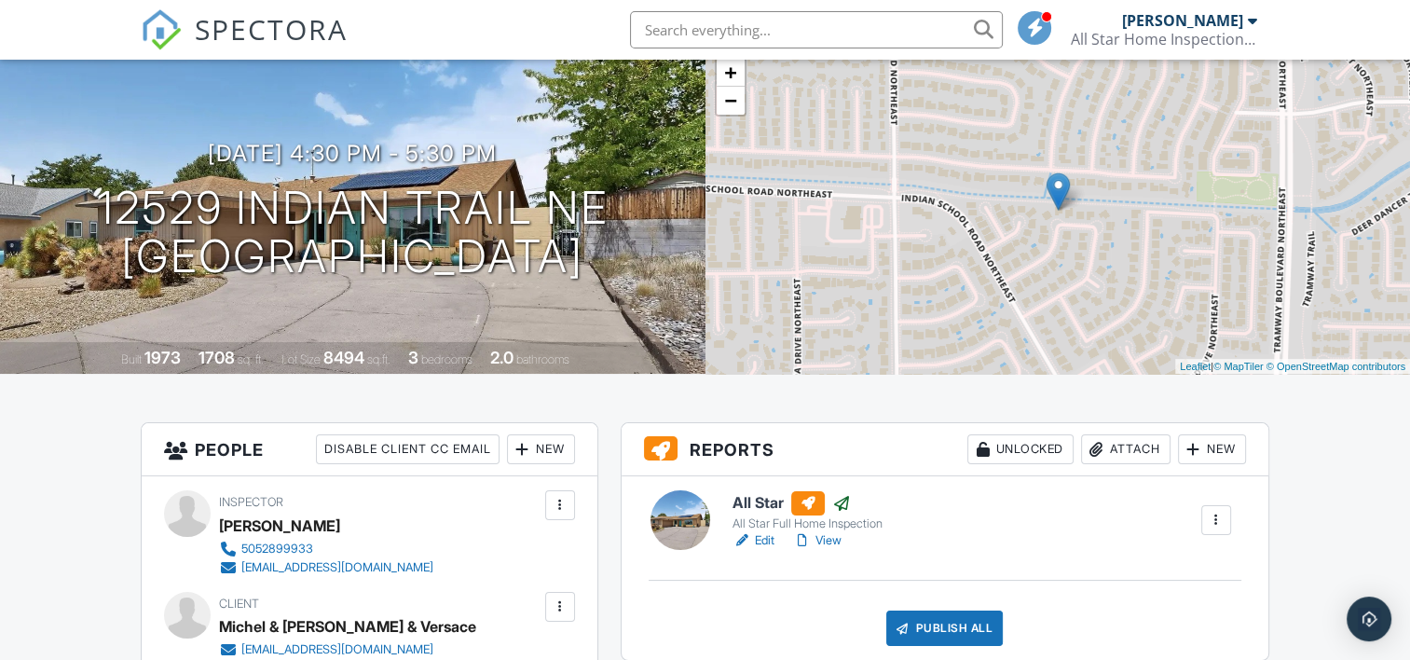
click at [1214, 511] on div at bounding box center [1216, 520] width 19 height 19
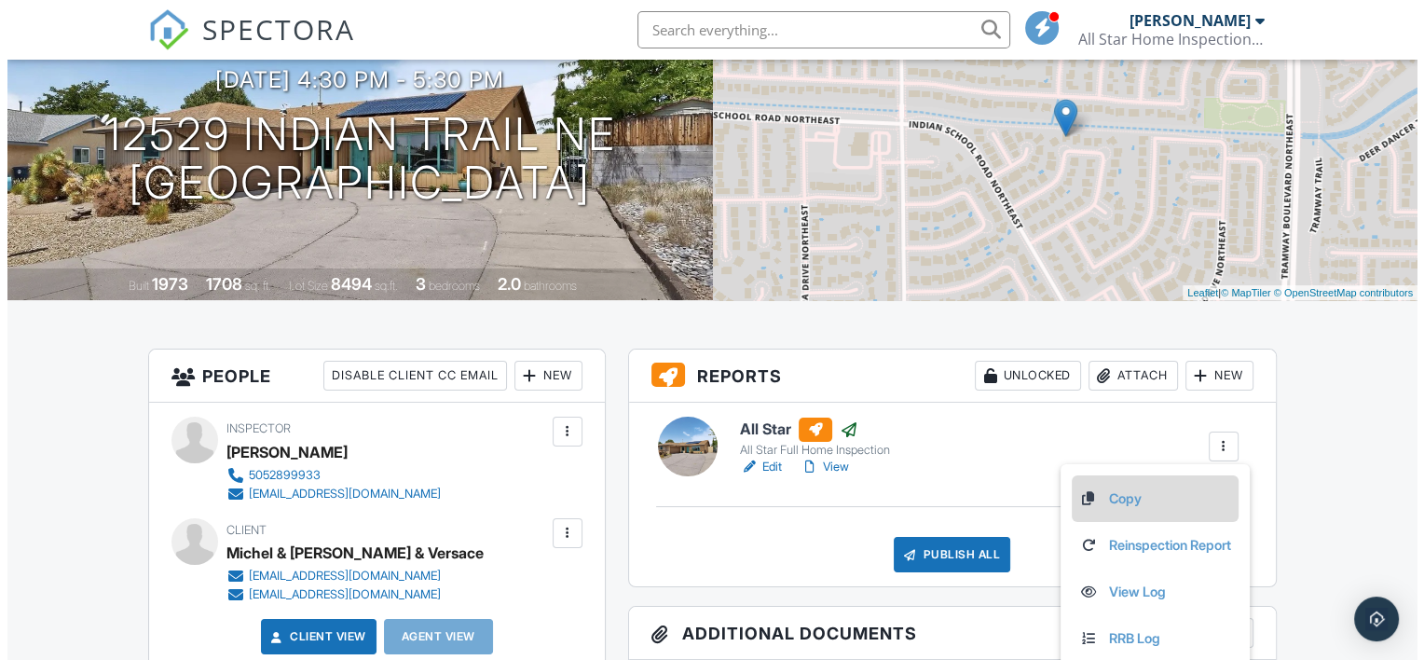
scroll to position [248, 0]
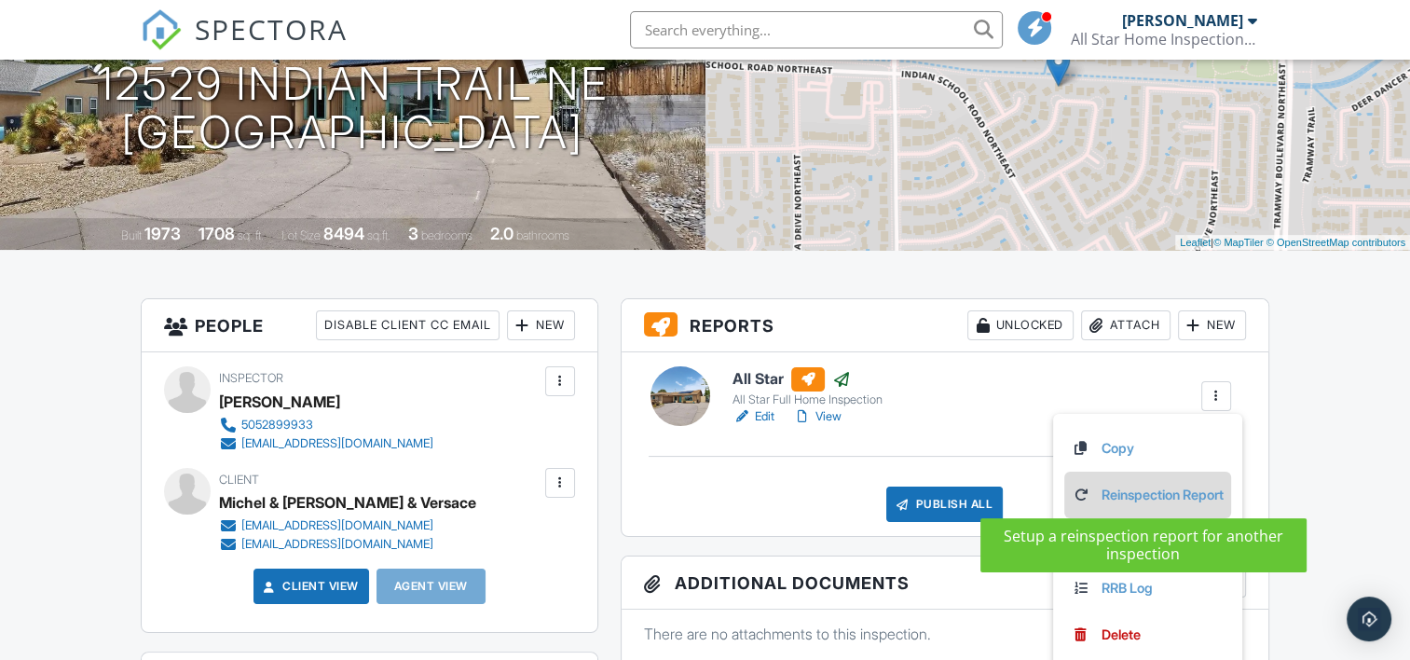
click at [1161, 488] on link "Reinspection Report" at bounding box center [1148, 495] width 152 height 21
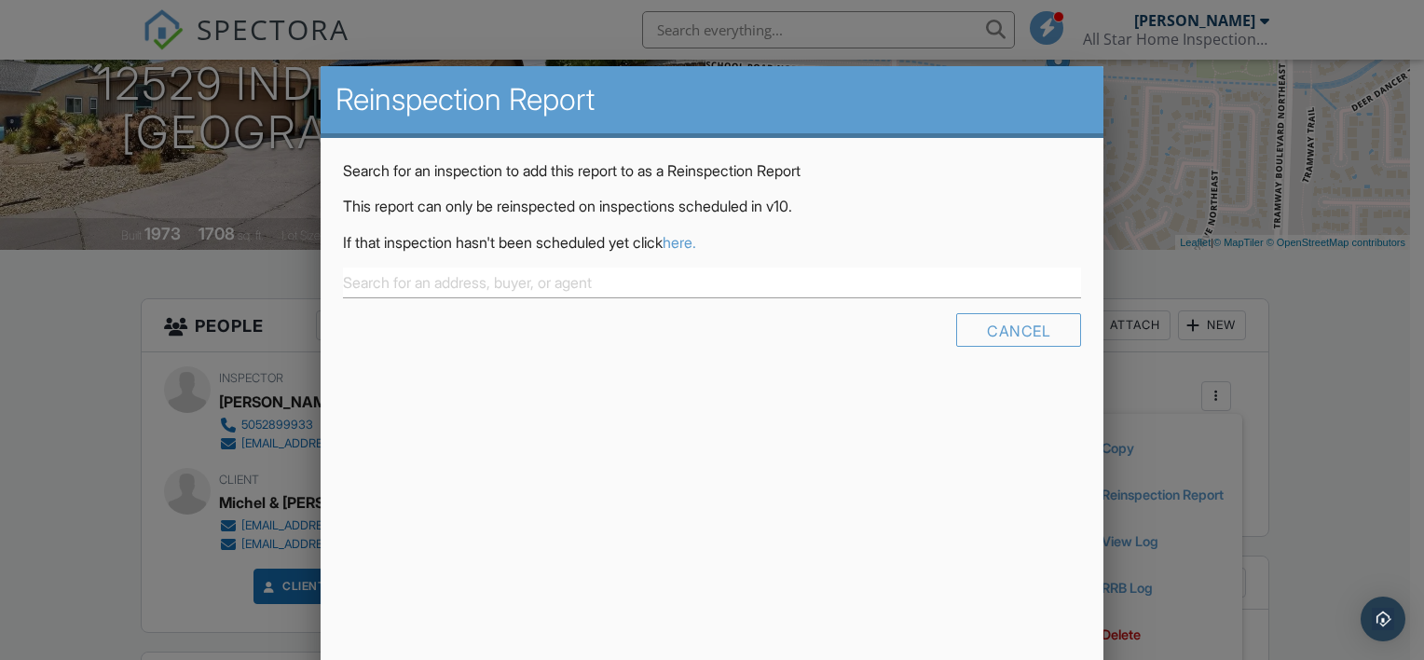
click at [696, 238] on link "here." at bounding box center [680, 242] width 34 height 19
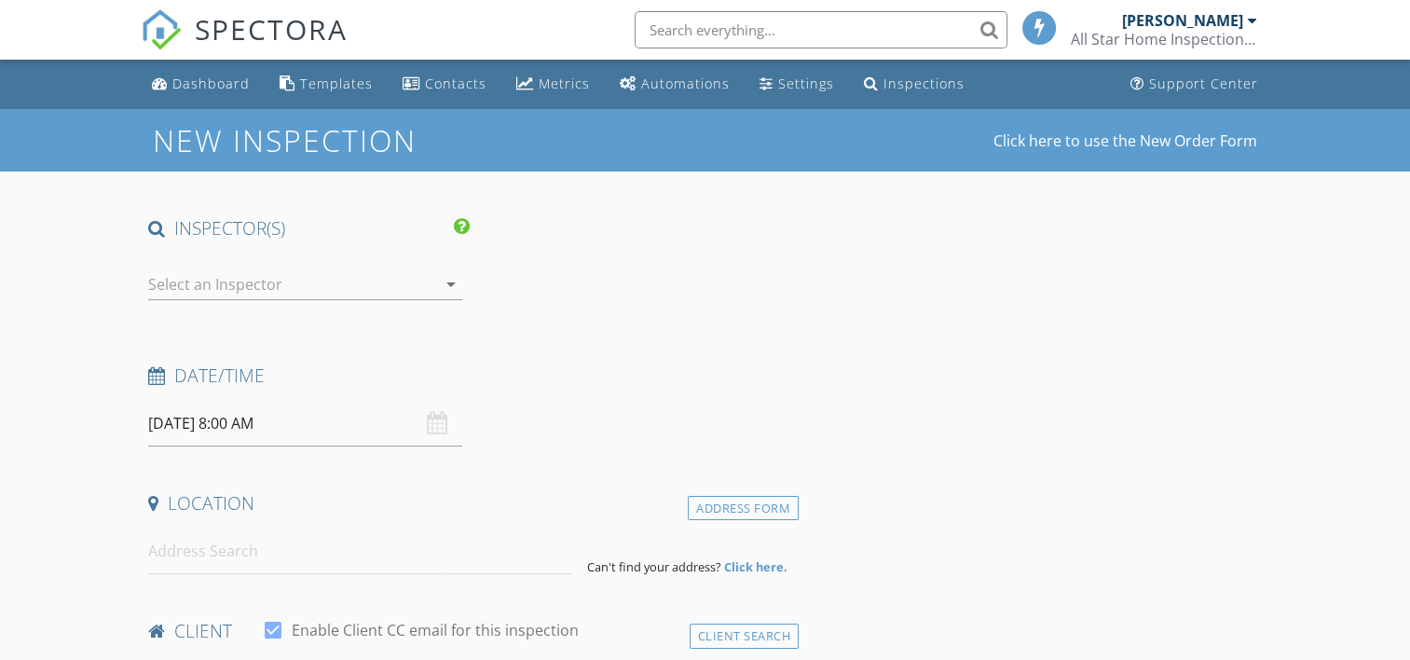
type input "Michel & [PERSON_NAME]"
type input "Panigot & Versace"
type input "[EMAIL_ADDRESS][DOMAIN_NAME]"
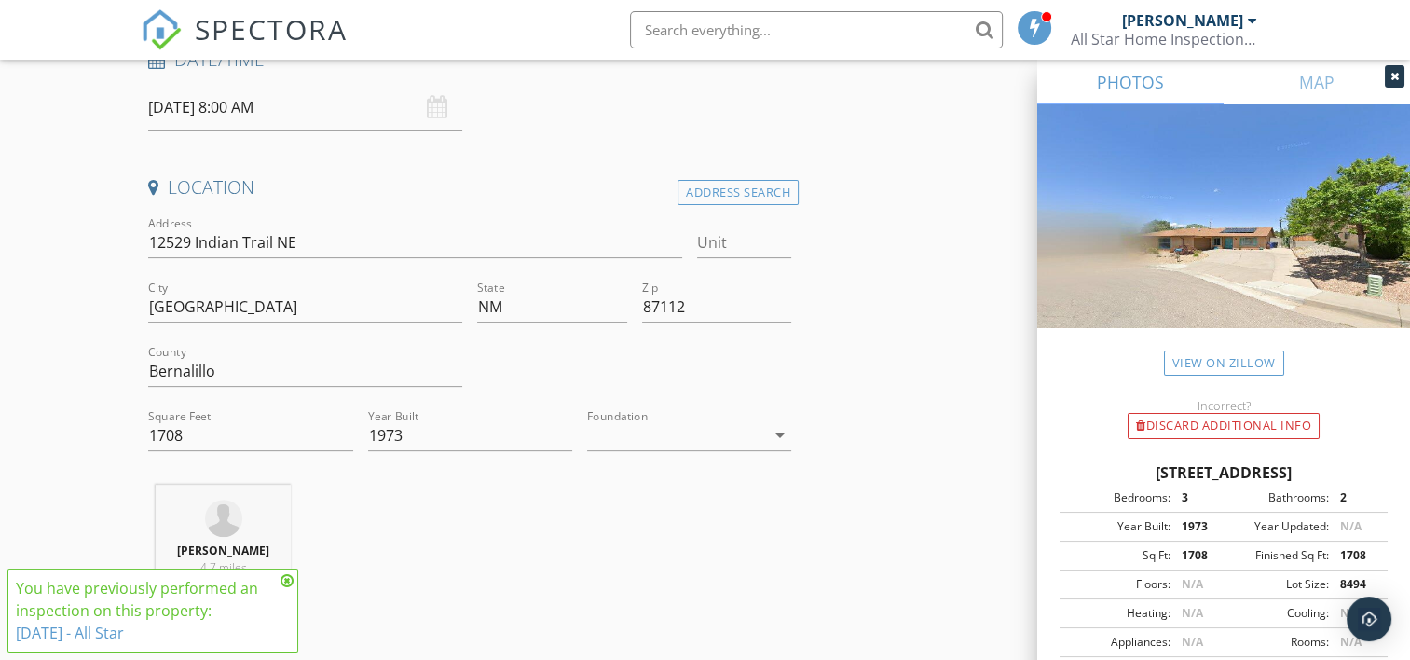
scroll to position [373, 0]
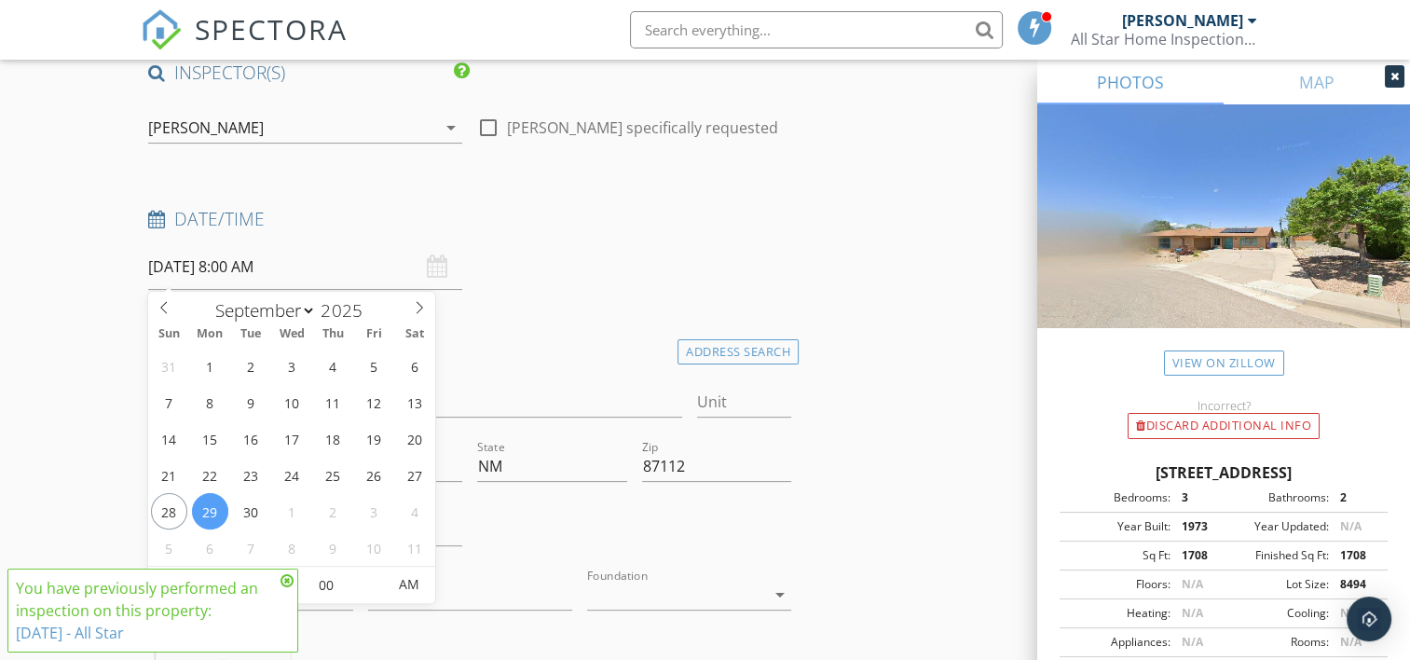
click at [298, 257] on input "09/29/2025 8:00 AM" at bounding box center [305, 267] width 314 height 46
type input "09/27/2025 8:00 AM"
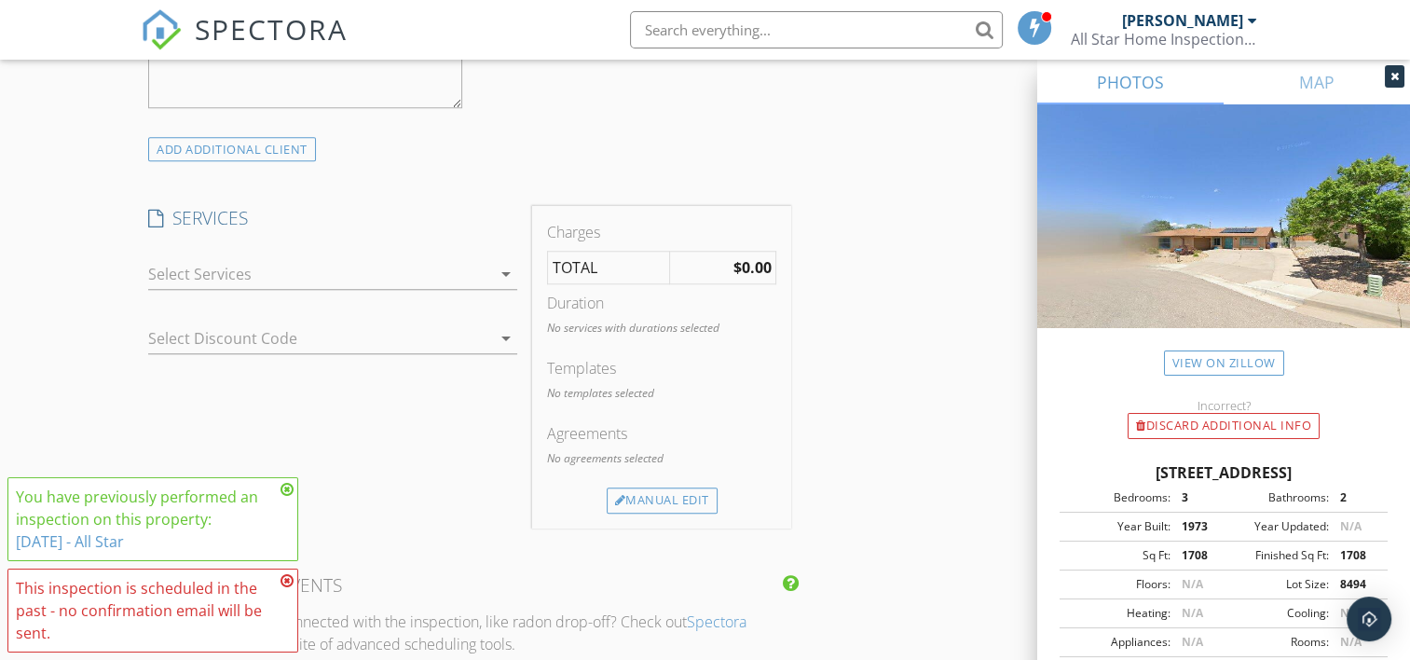
scroll to position [1615, 0]
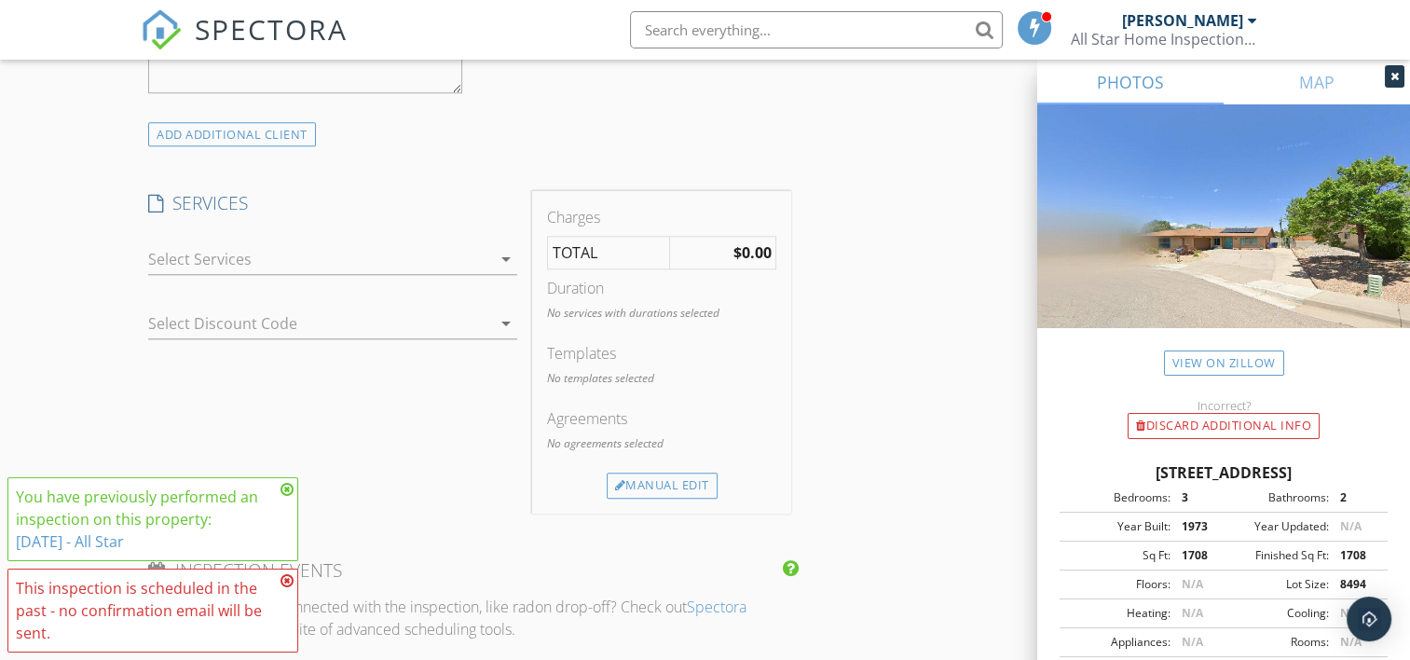
click at [362, 257] on div at bounding box center [319, 259] width 343 height 30
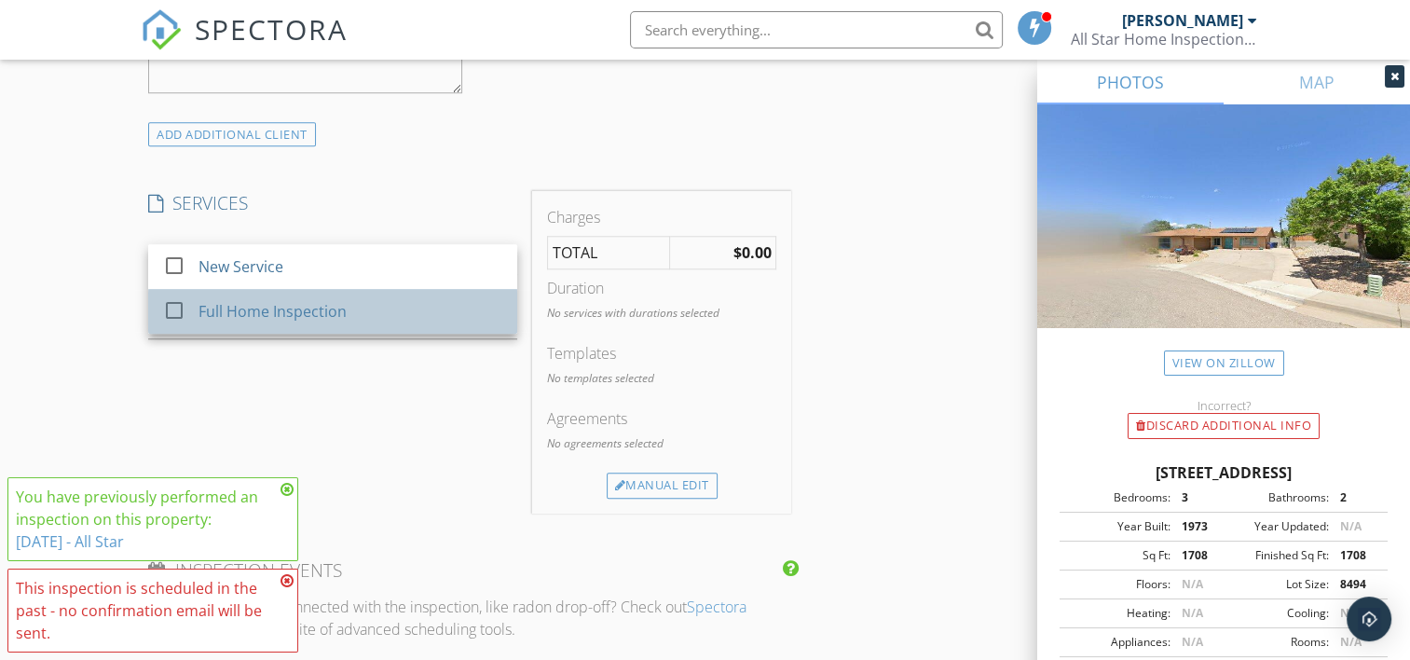
click at [282, 309] on div "Full Home Inspection" at bounding box center [273, 311] width 148 height 22
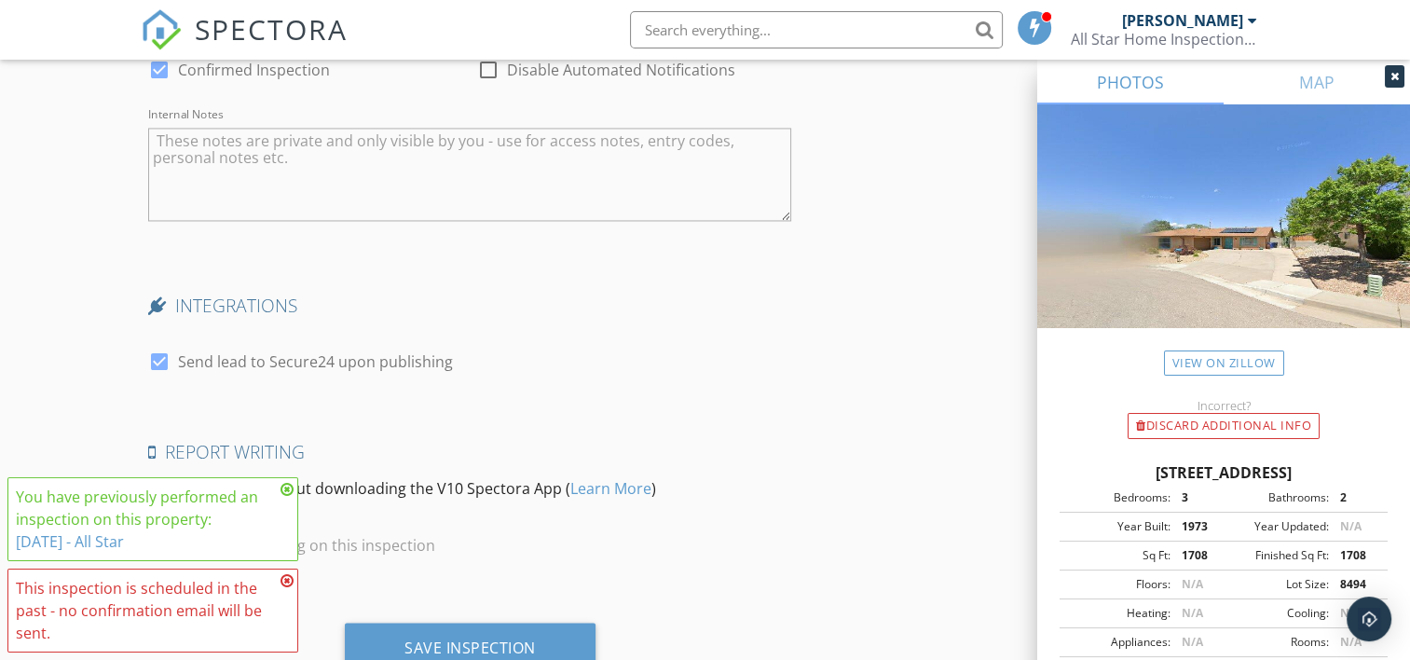
scroll to position [3043, 0]
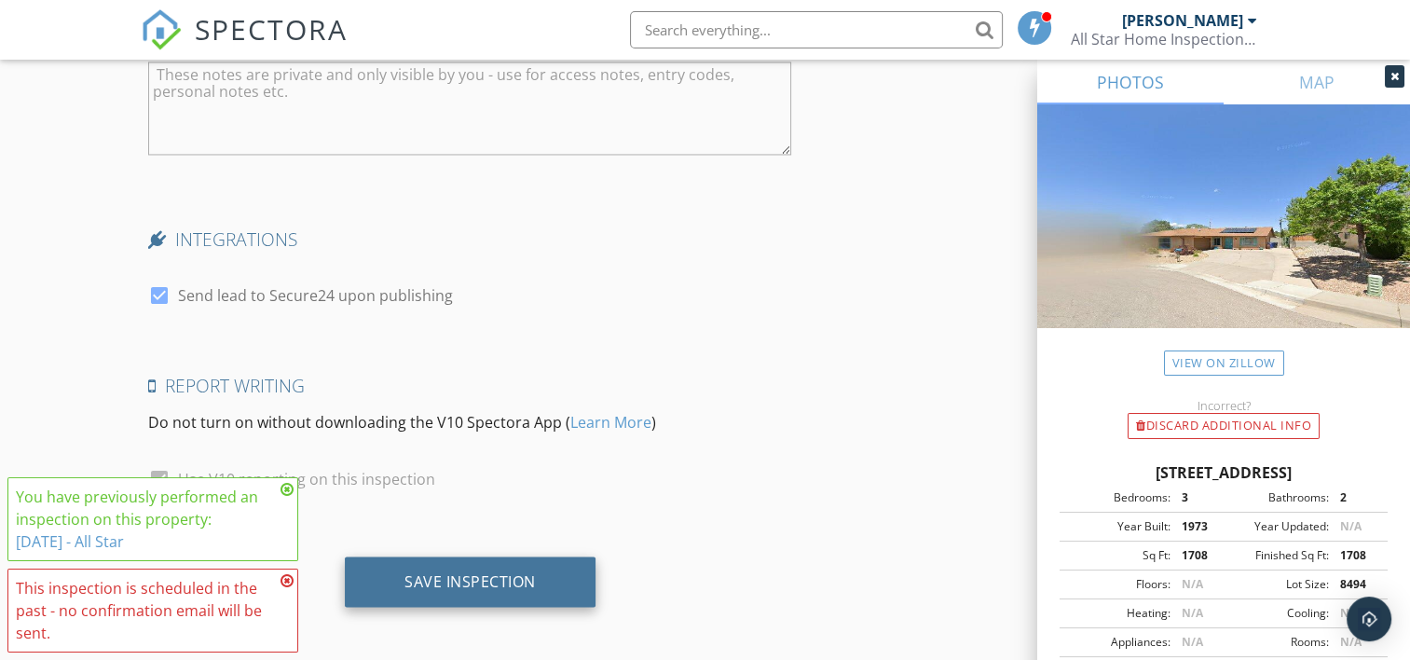
click at [512, 571] on div "Save Inspection" at bounding box center [470, 580] width 131 height 19
